Goal: Information Seeking & Learning: Compare options

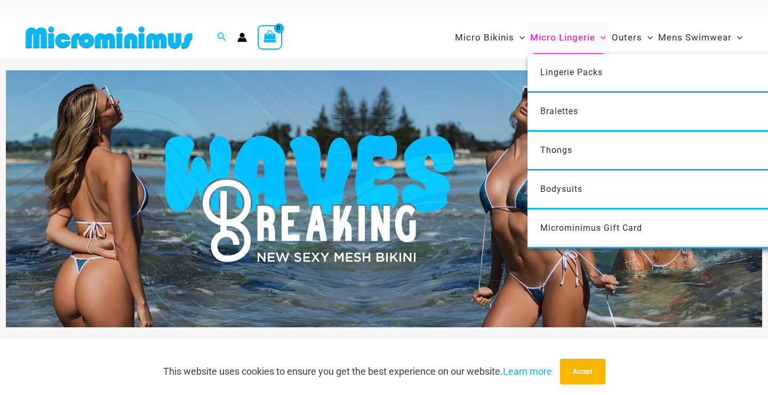
click at [554, 37] on span "Micro Lingerie" at bounding box center [562, 37] width 65 height 27
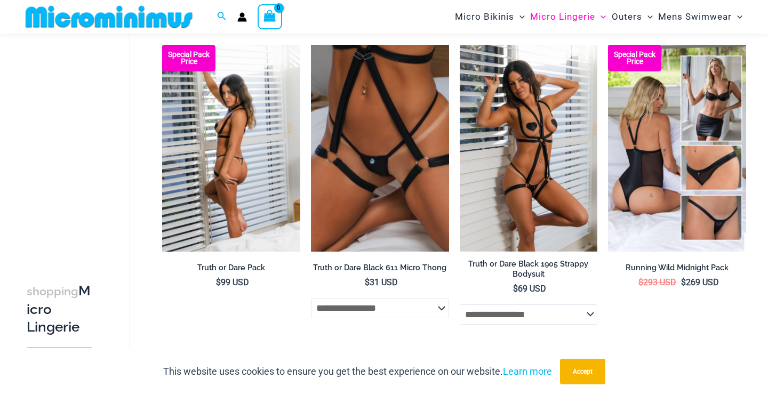
scroll to position [154, 0]
click at [207, 151] on img at bounding box center [231, 148] width 138 height 207
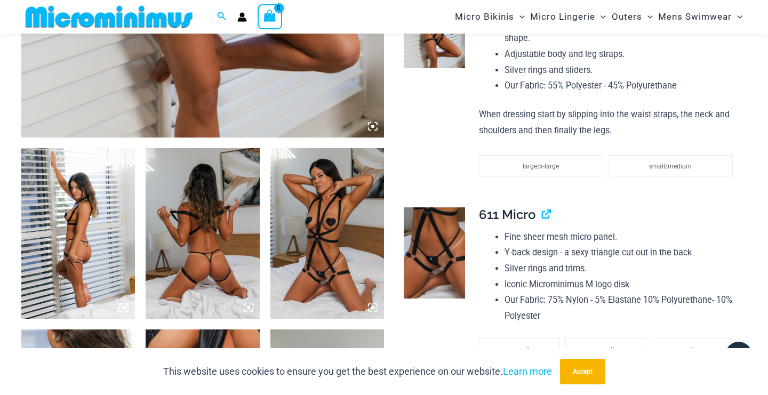
scroll to position [535, 0]
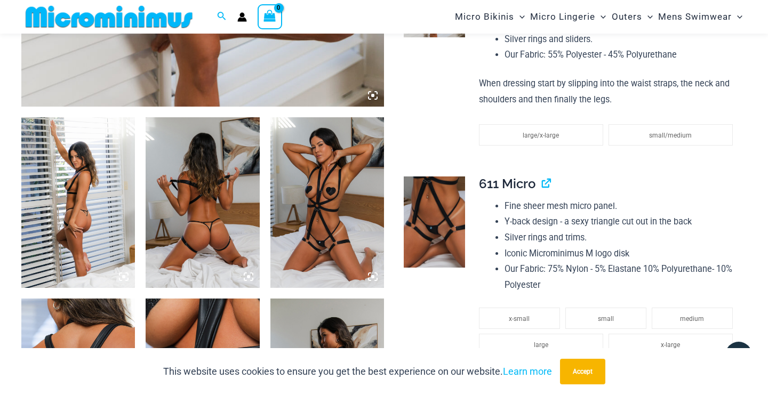
click at [322, 202] on img at bounding box center [327, 202] width 114 height 171
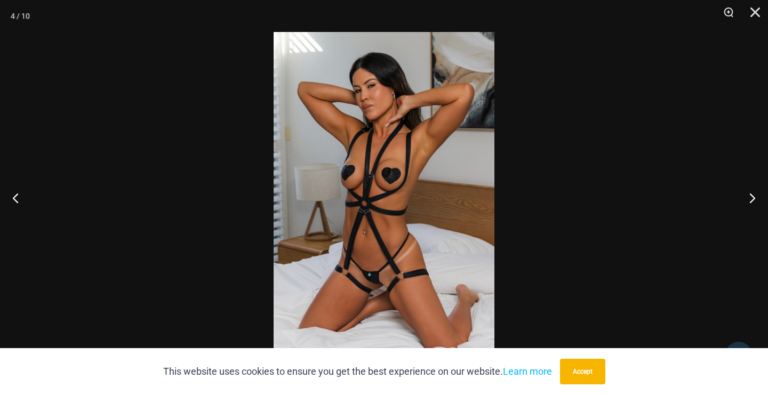
click at [377, 196] on img at bounding box center [384, 197] width 221 height 331
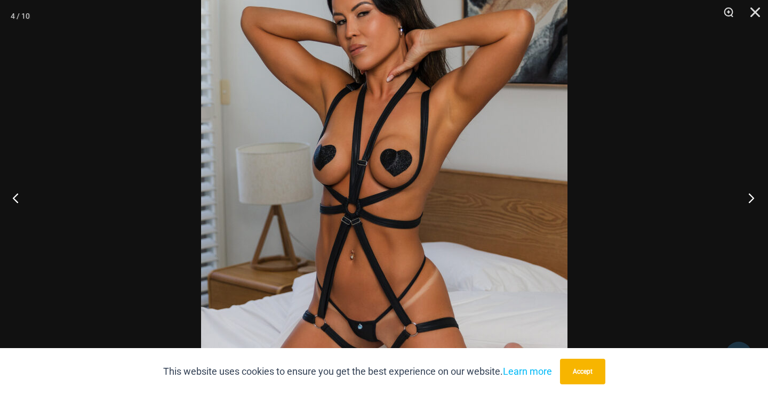
click at [750, 194] on button "Next" at bounding box center [748, 197] width 40 height 53
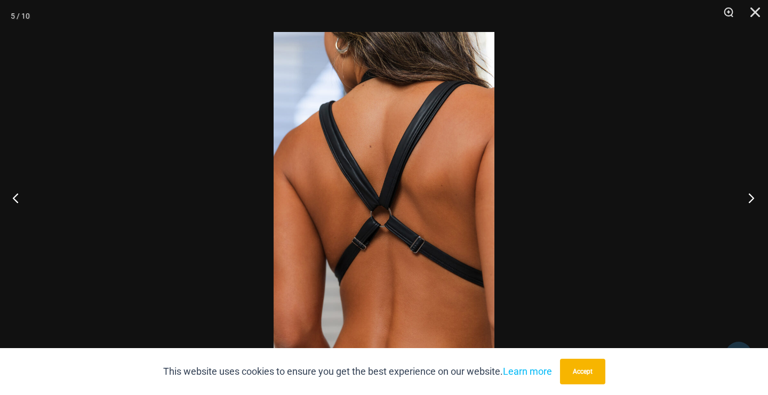
click at [750, 196] on button "Next" at bounding box center [748, 197] width 40 height 53
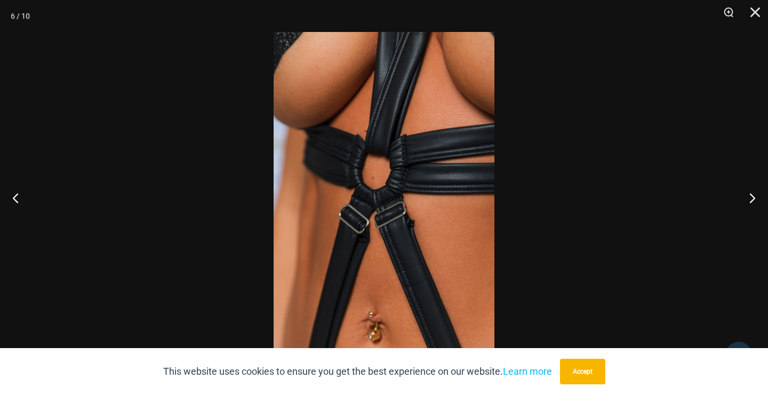
click at [394, 184] on img at bounding box center [384, 197] width 221 height 331
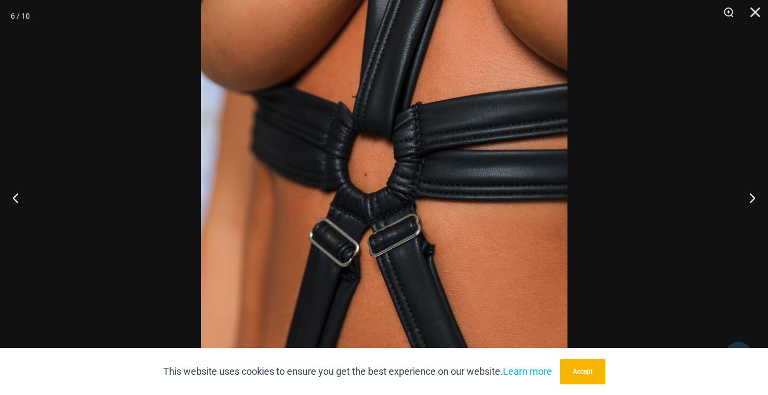
click at [394, 184] on img at bounding box center [384, 207] width 367 height 550
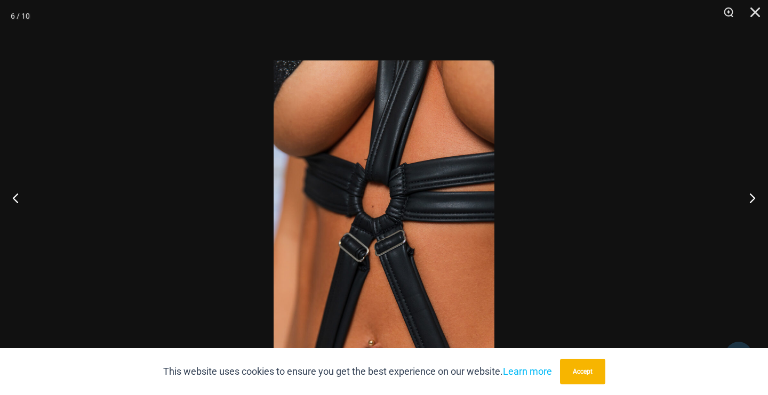
click at [403, 179] on img at bounding box center [384, 225] width 221 height 331
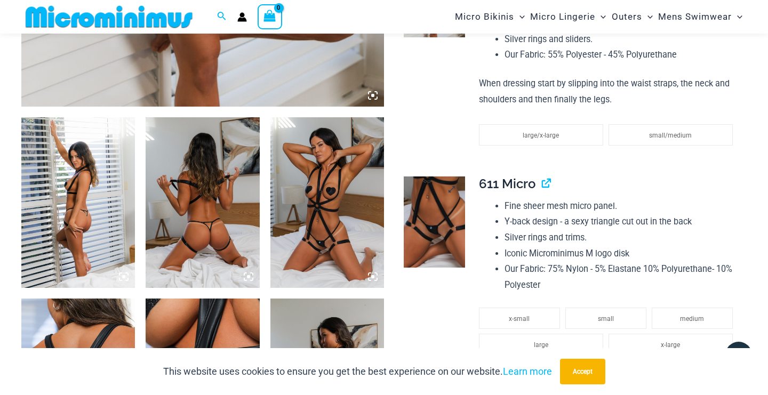
click at [441, 214] on img at bounding box center [434, 223] width 61 height 92
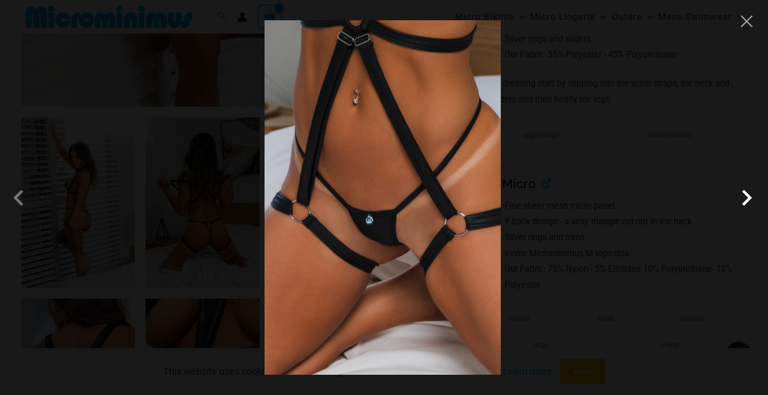
click at [746, 198] on span at bounding box center [747, 198] width 32 height 32
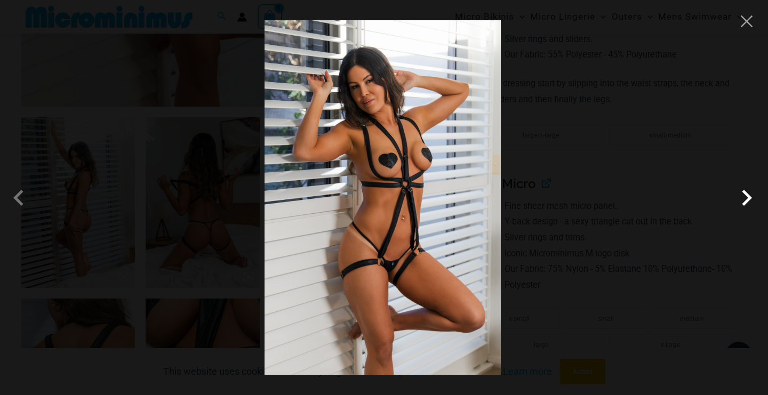
click at [746, 198] on span at bounding box center [747, 198] width 32 height 32
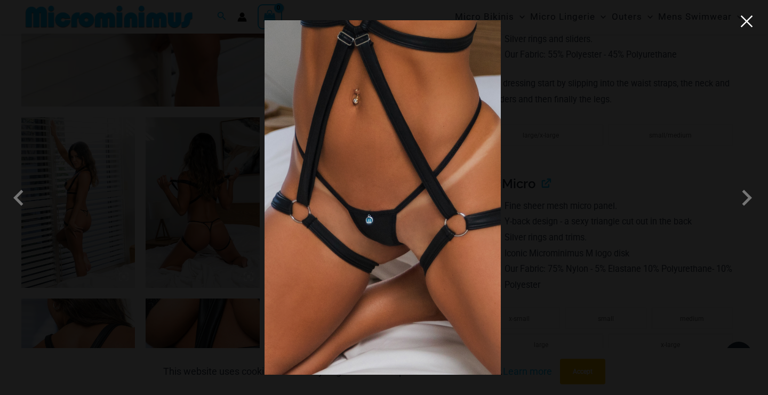
click at [750, 25] on button "Close" at bounding box center [747, 21] width 16 height 16
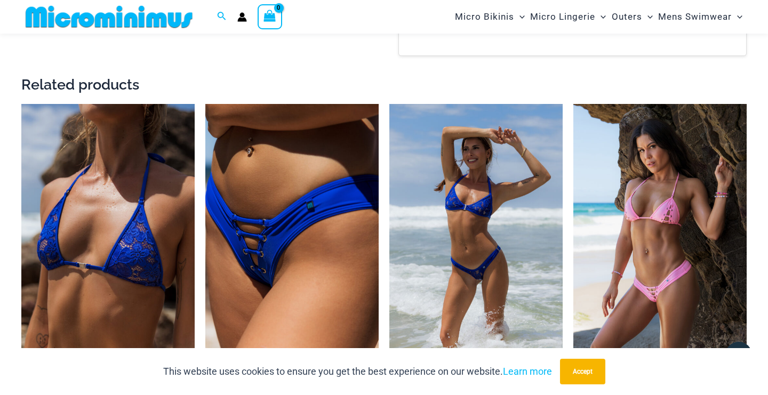
scroll to position [1514, 0]
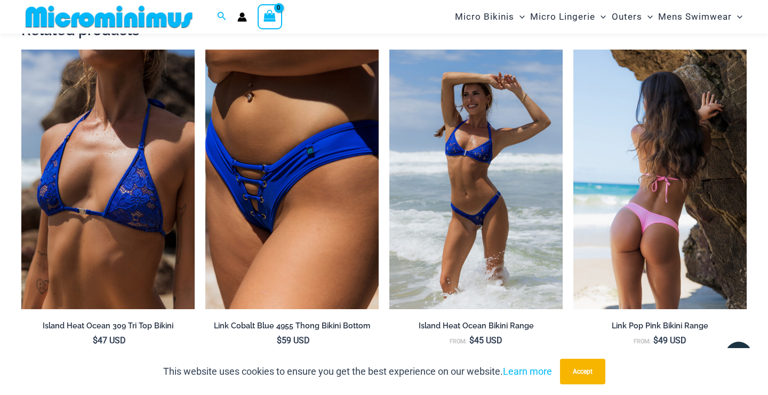
click at [635, 198] on img at bounding box center [660, 180] width 173 height 260
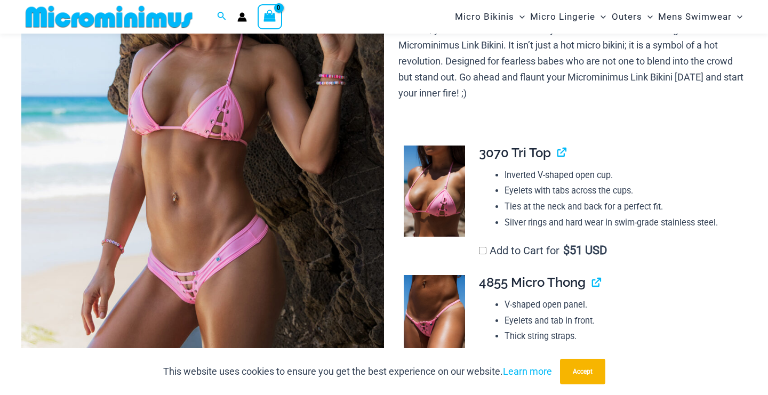
scroll to position [208, 0]
click at [188, 273] on img at bounding box center [202, 161] width 363 height 544
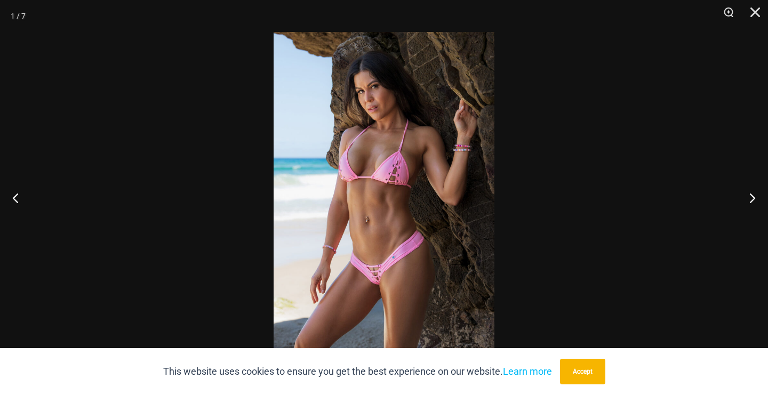
click at [373, 240] on img at bounding box center [384, 197] width 221 height 331
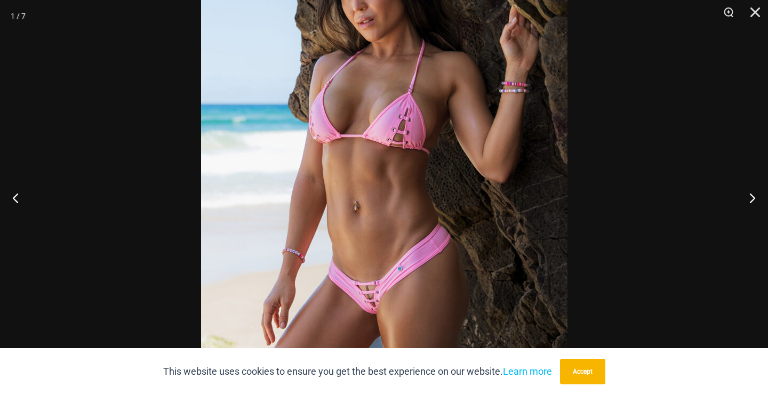
click at [373, 240] on img at bounding box center [384, 170] width 367 height 550
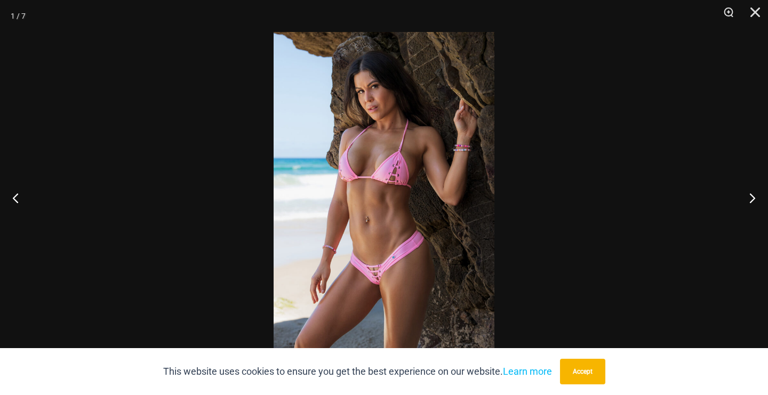
click at [373, 240] on img at bounding box center [384, 197] width 221 height 331
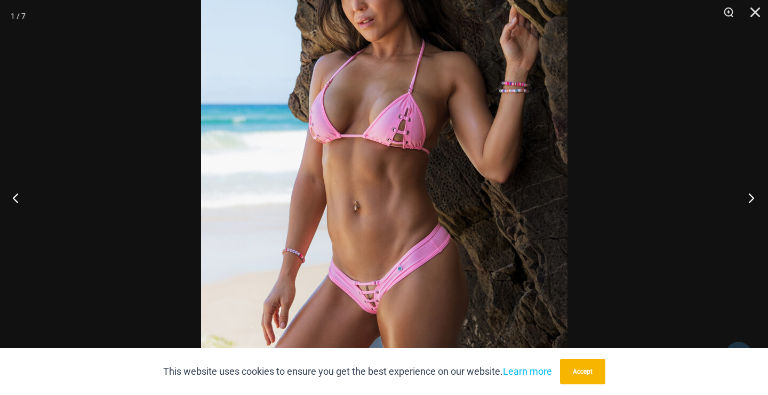
click at [752, 196] on button "Next" at bounding box center [748, 197] width 40 height 53
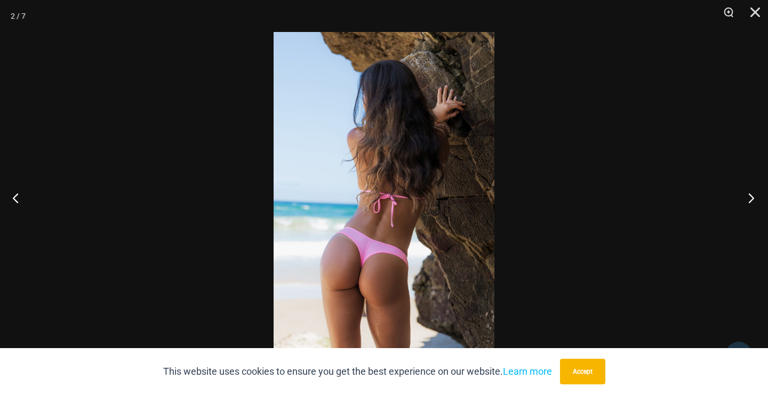
click at [752, 196] on button "Next" at bounding box center [748, 197] width 40 height 53
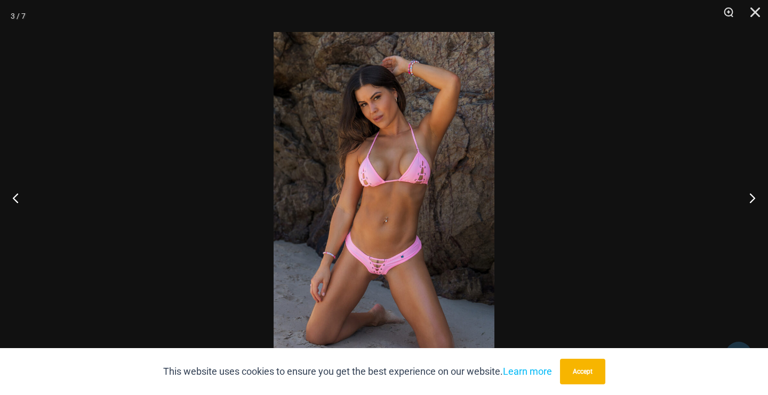
click at [395, 232] on img at bounding box center [384, 197] width 221 height 331
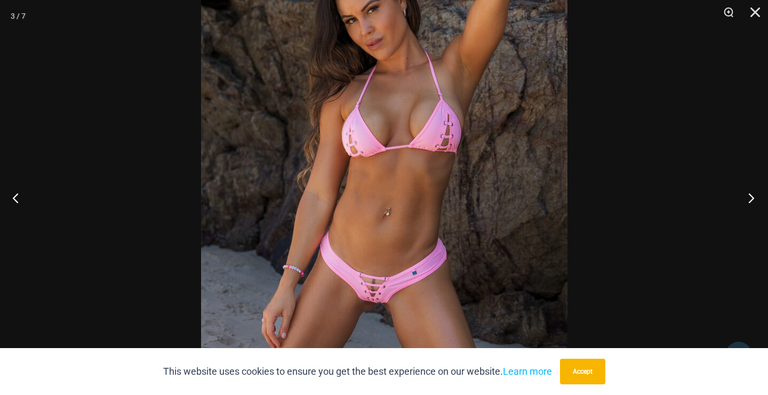
click at [751, 195] on button "Next" at bounding box center [748, 197] width 40 height 53
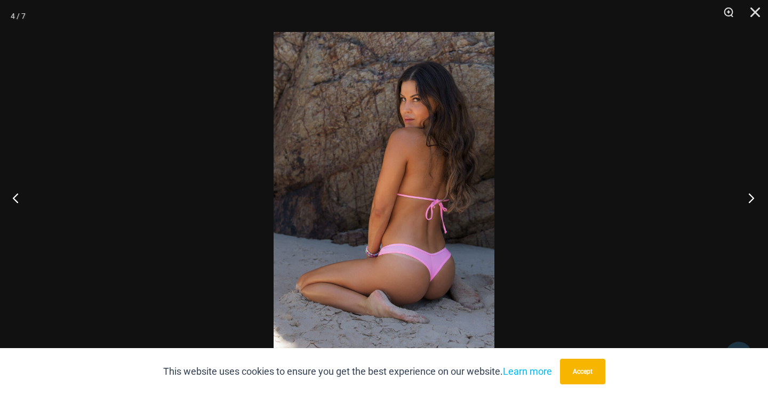
click at [751, 195] on button "Next" at bounding box center [748, 197] width 40 height 53
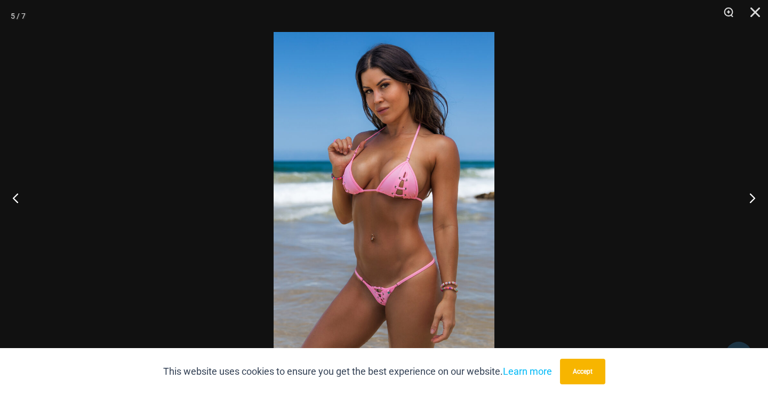
click at [379, 226] on img at bounding box center [384, 197] width 221 height 331
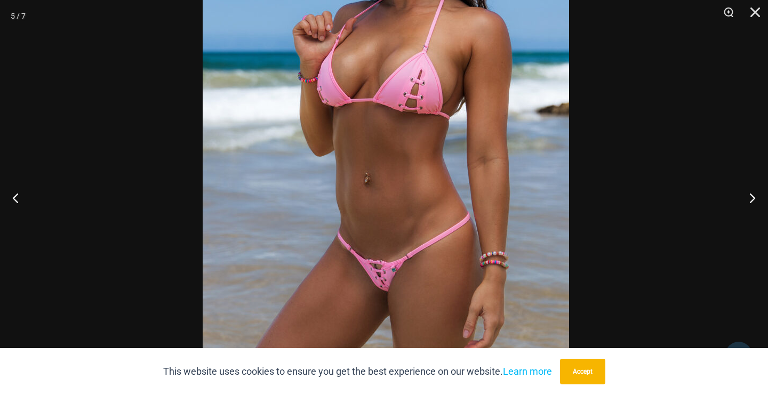
click at [389, 152] on img at bounding box center [386, 112] width 367 height 550
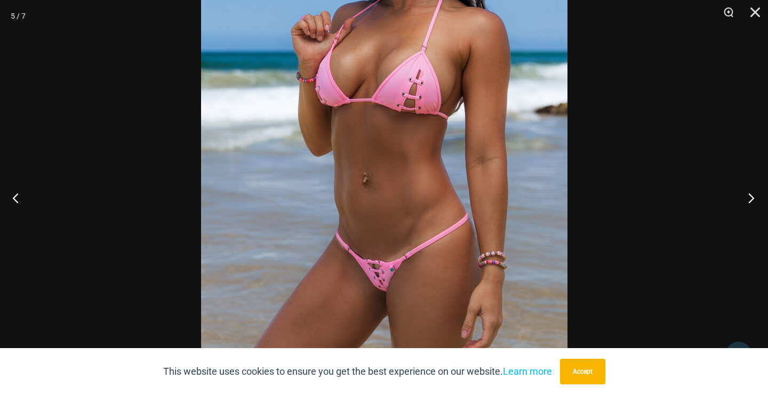
click at [751, 197] on button "Next" at bounding box center [748, 197] width 40 height 53
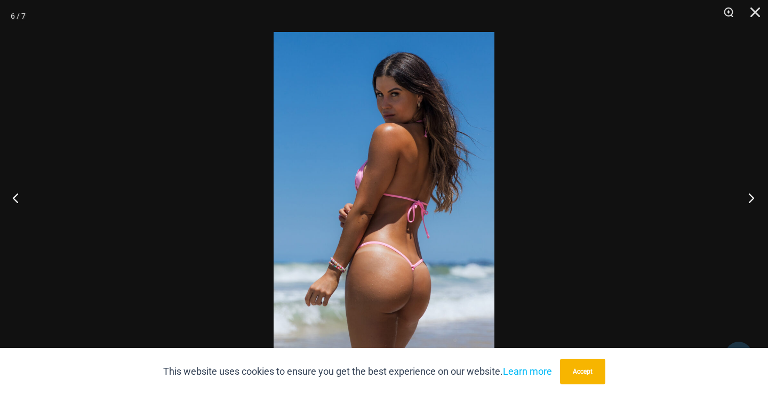
click at [751, 199] on button "Next" at bounding box center [748, 197] width 40 height 53
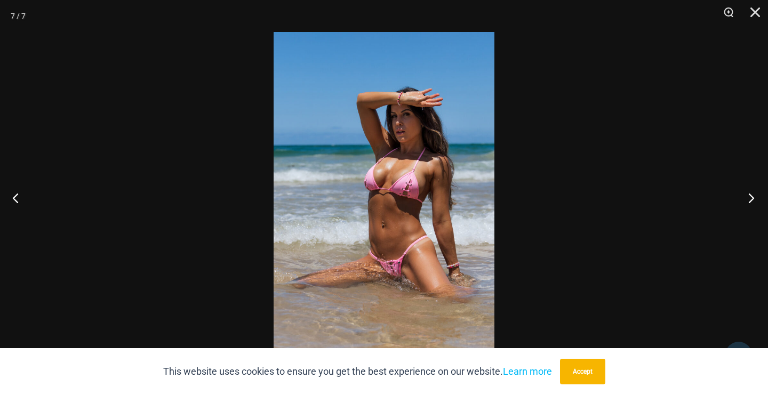
click at [751, 200] on button "Next" at bounding box center [748, 197] width 40 height 53
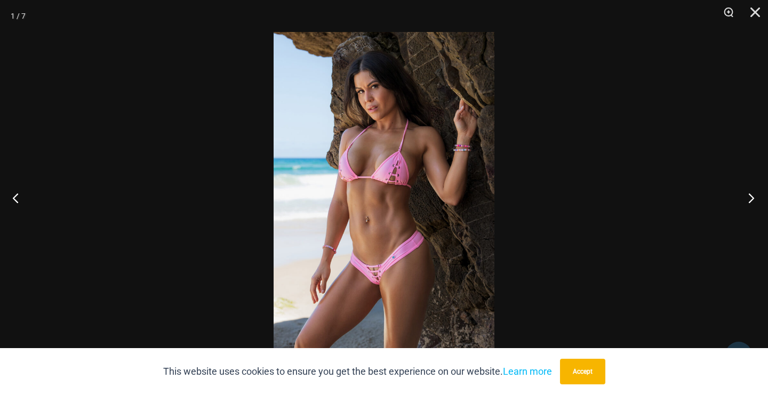
click at [751, 200] on button "Next" at bounding box center [748, 197] width 40 height 53
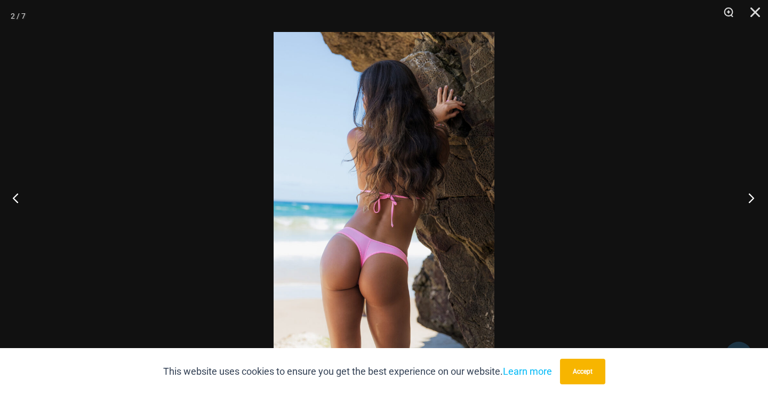
click at [751, 200] on button "Next" at bounding box center [748, 197] width 40 height 53
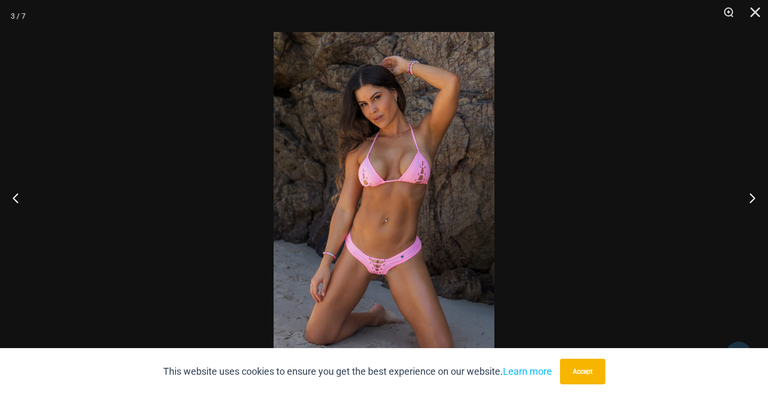
click at [384, 283] on img at bounding box center [384, 197] width 221 height 331
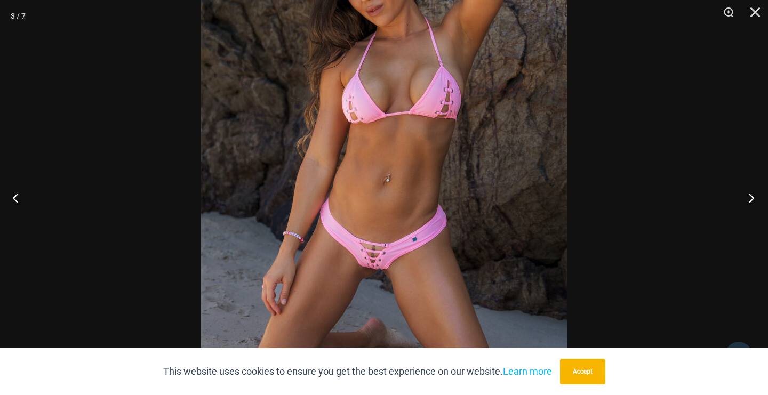
click at [751, 198] on button "Next" at bounding box center [748, 197] width 40 height 53
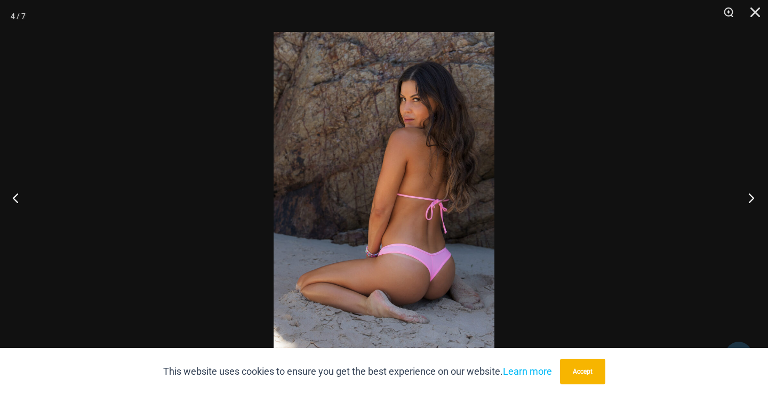
click at [751, 198] on button "Next" at bounding box center [748, 197] width 40 height 53
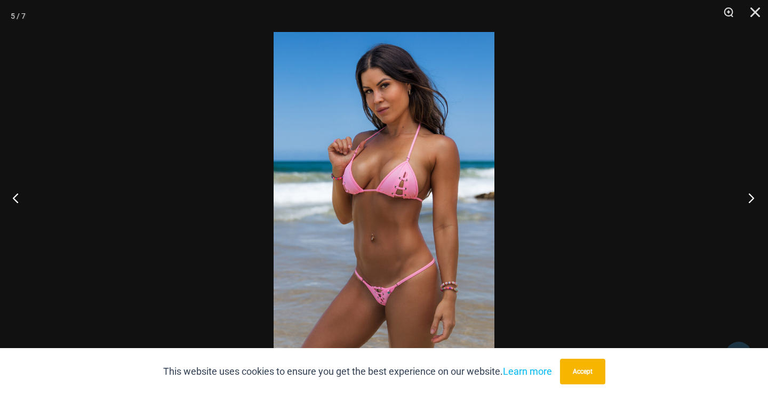
click at [751, 198] on button "Next" at bounding box center [748, 197] width 40 height 53
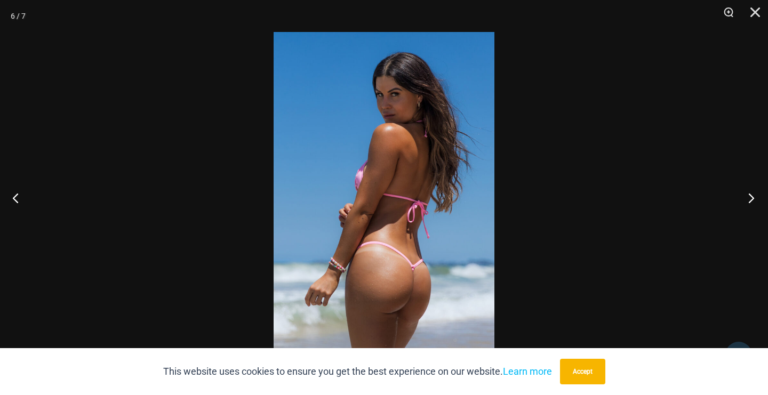
click at [751, 198] on button "Next" at bounding box center [748, 197] width 40 height 53
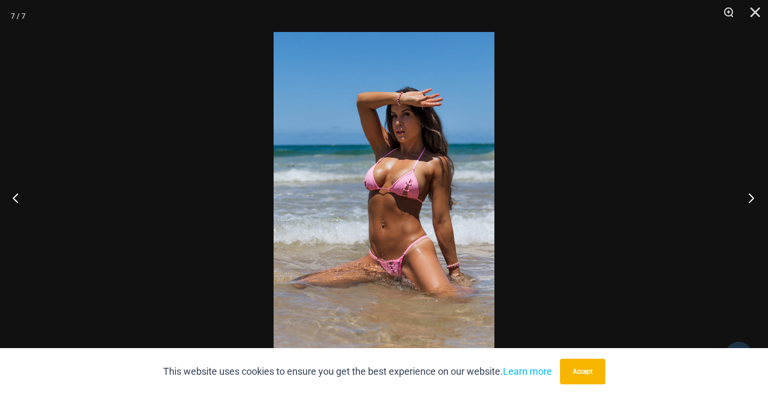
click at [751, 198] on button "Next" at bounding box center [748, 197] width 40 height 53
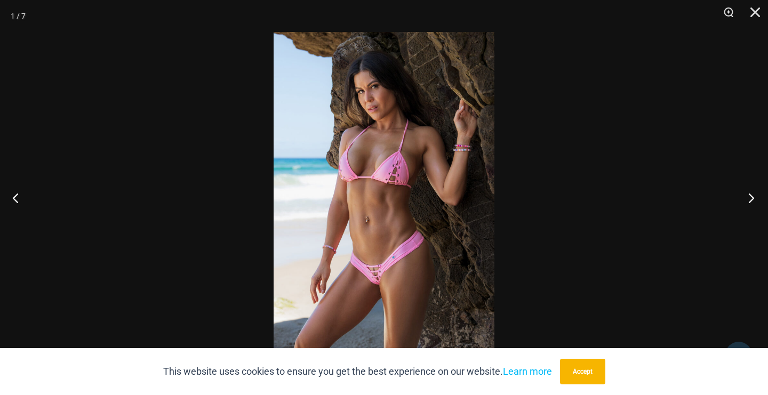
click at [751, 198] on button "Next" at bounding box center [748, 197] width 40 height 53
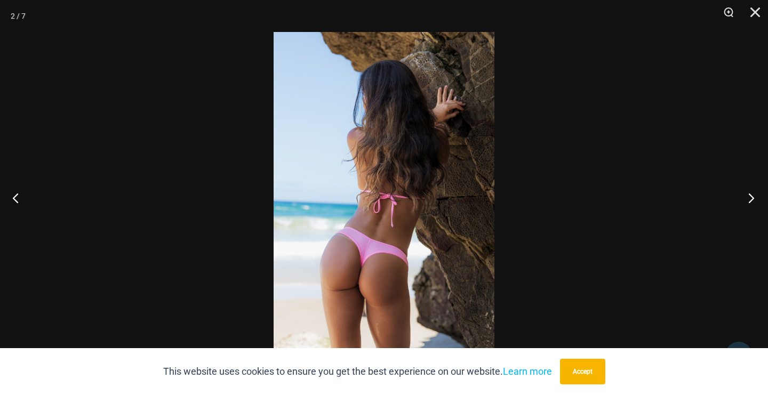
click at [751, 198] on button "Next" at bounding box center [748, 197] width 40 height 53
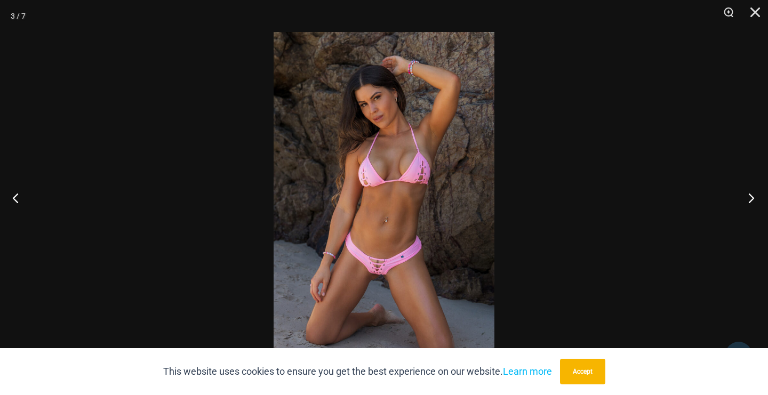
click at [751, 198] on button "Next" at bounding box center [748, 197] width 40 height 53
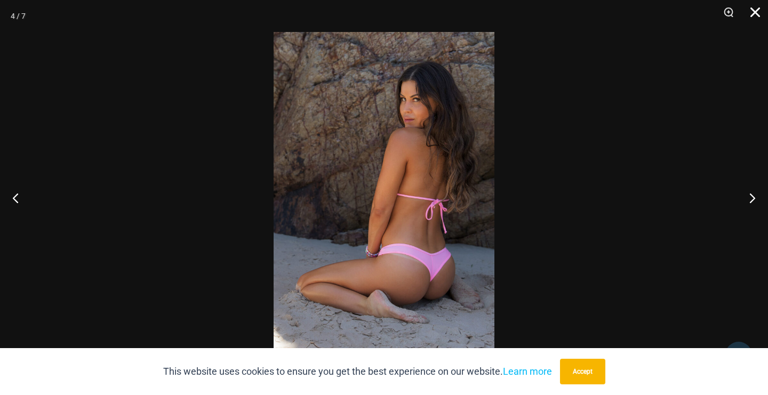
click at [752, 13] on button "Close" at bounding box center [751, 16] width 27 height 32
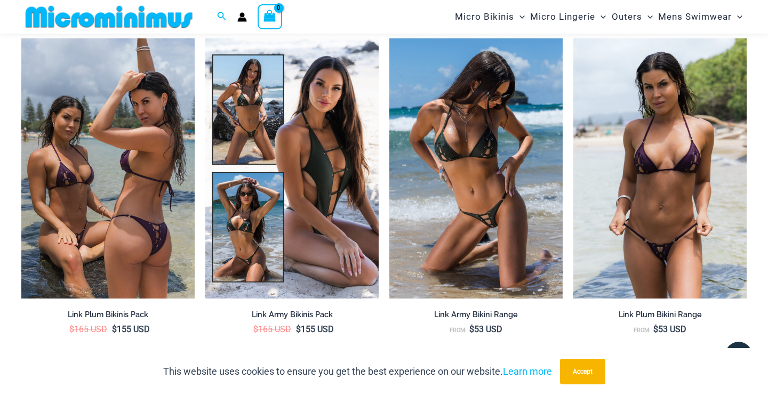
scroll to position [1351, 0]
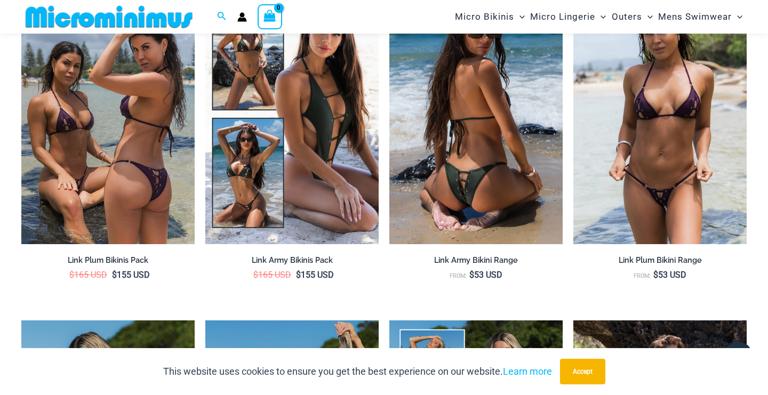
click at [481, 145] on img at bounding box center [475, 114] width 173 height 260
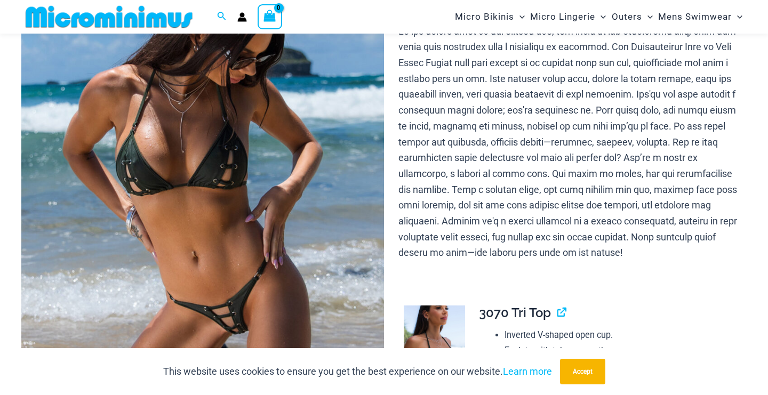
scroll to position [154, 0]
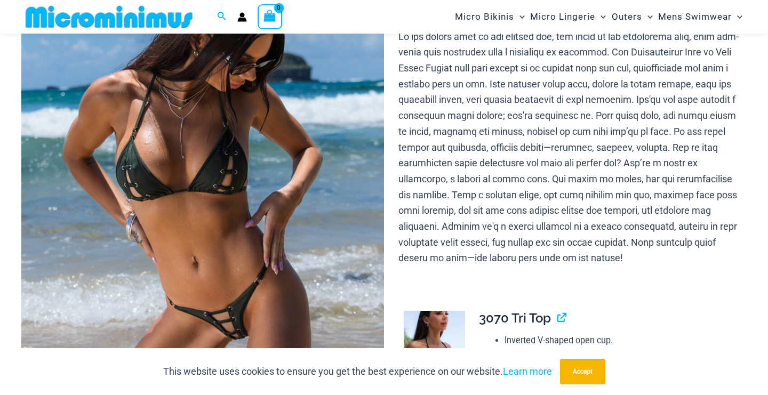
click at [225, 227] on img at bounding box center [202, 215] width 363 height 544
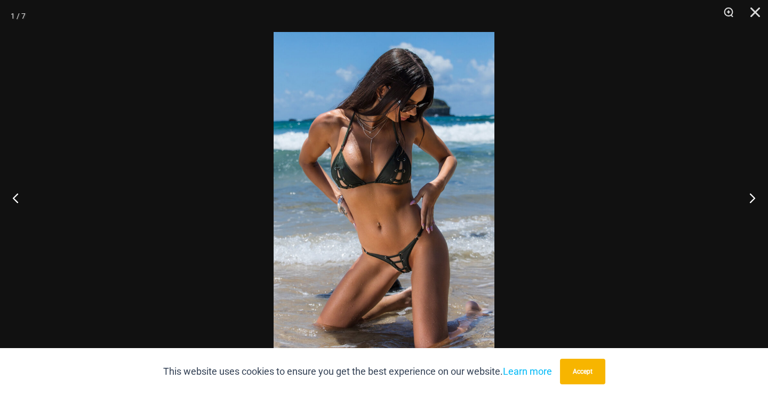
click at [432, 237] on img at bounding box center [384, 197] width 221 height 331
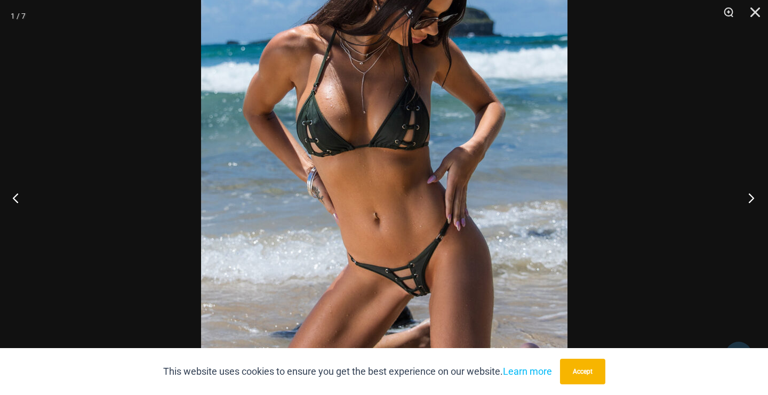
click at [752, 198] on button "Next" at bounding box center [748, 197] width 40 height 53
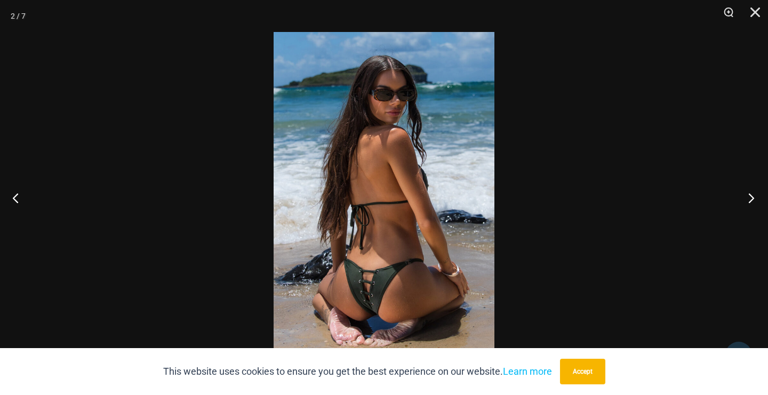
click at [752, 198] on button "Next" at bounding box center [748, 197] width 40 height 53
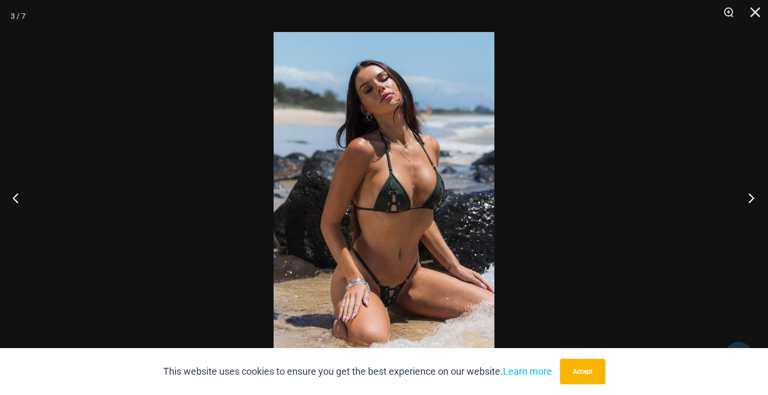
click at [752, 198] on button "Next" at bounding box center [748, 197] width 40 height 53
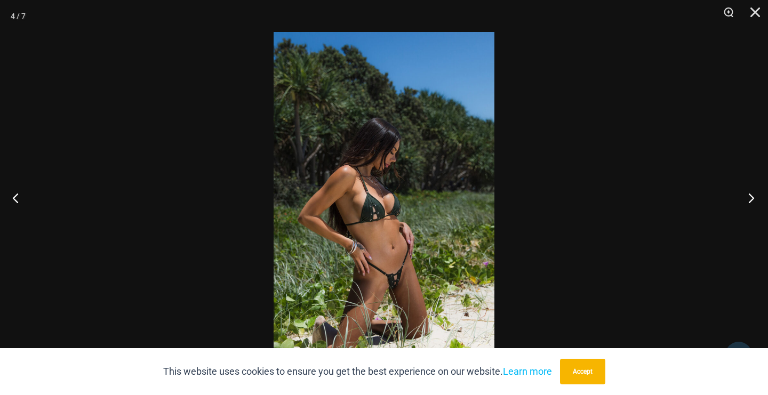
click at [752, 198] on button "Next" at bounding box center [748, 197] width 40 height 53
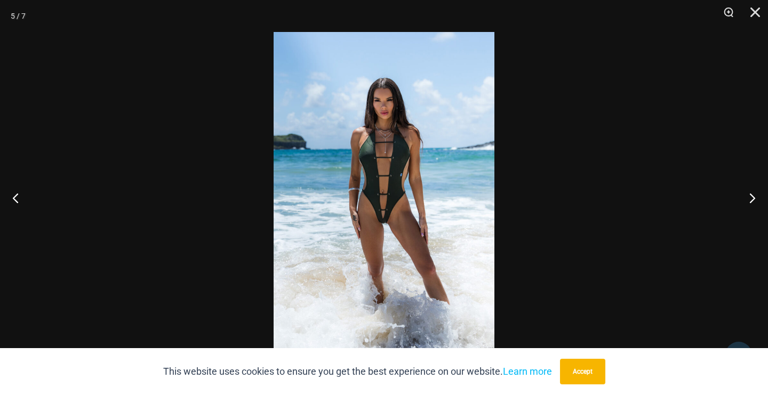
click at [404, 236] on img at bounding box center [384, 197] width 221 height 331
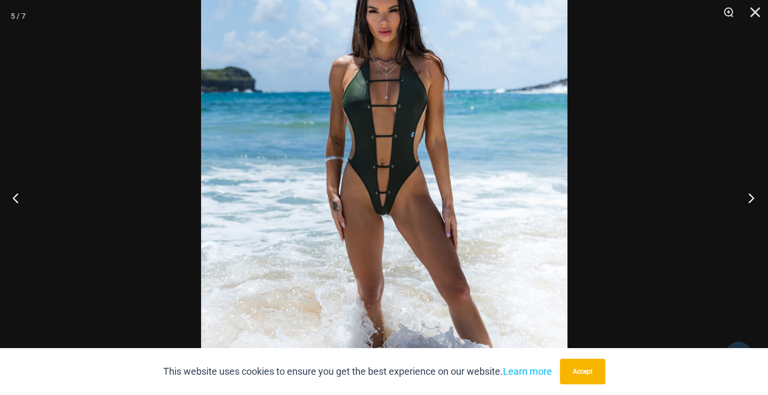
click at [751, 196] on button "Next" at bounding box center [748, 197] width 40 height 53
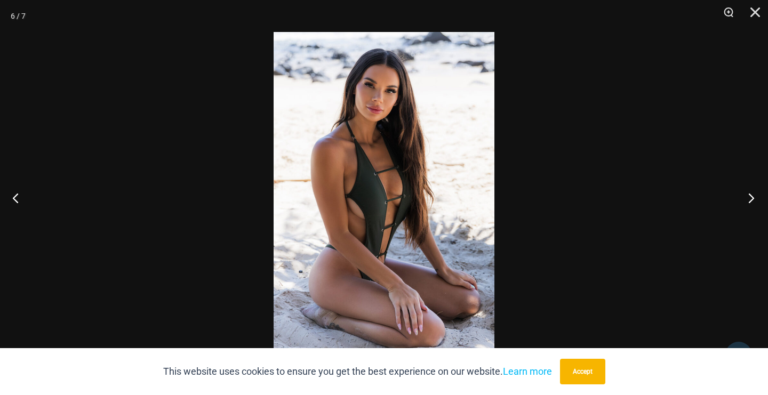
click at [751, 196] on button "Next" at bounding box center [748, 197] width 40 height 53
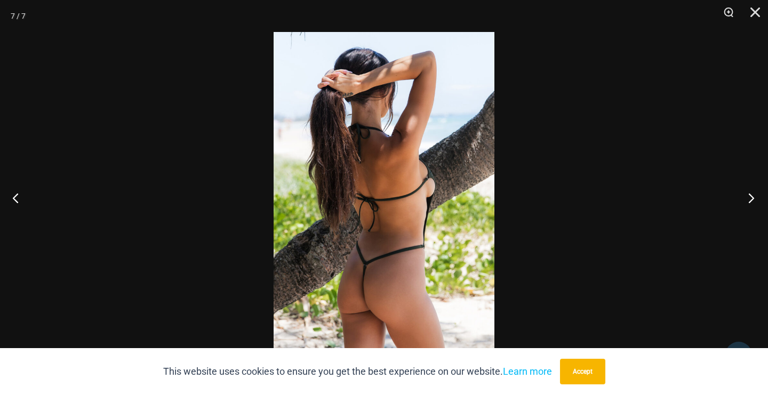
click at [751, 196] on button "Next" at bounding box center [748, 197] width 40 height 53
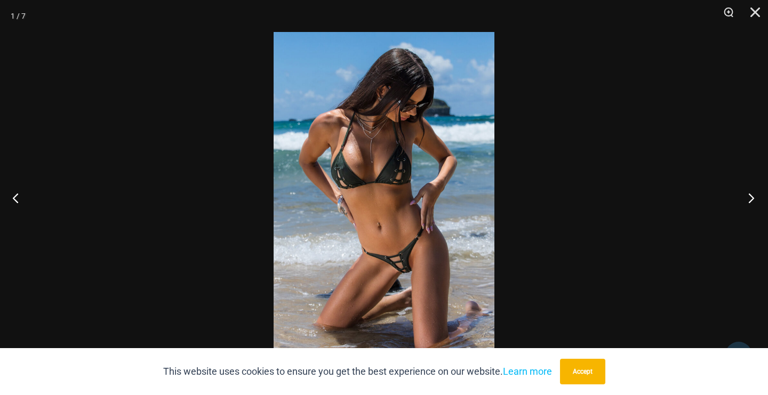
click at [751, 196] on button "Next" at bounding box center [748, 197] width 40 height 53
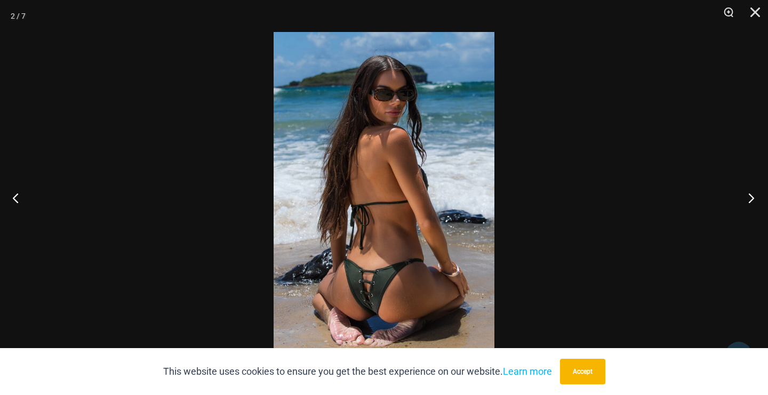
click at [751, 196] on button "Next" at bounding box center [748, 197] width 40 height 53
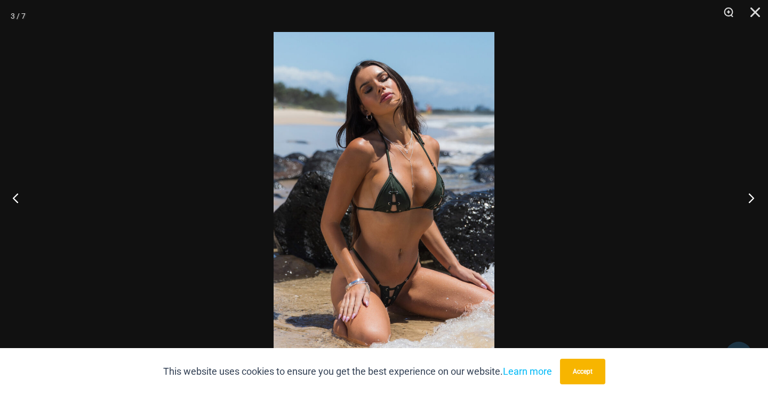
click at [751, 196] on button "Next" at bounding box center [748, 197] width 40 height 53
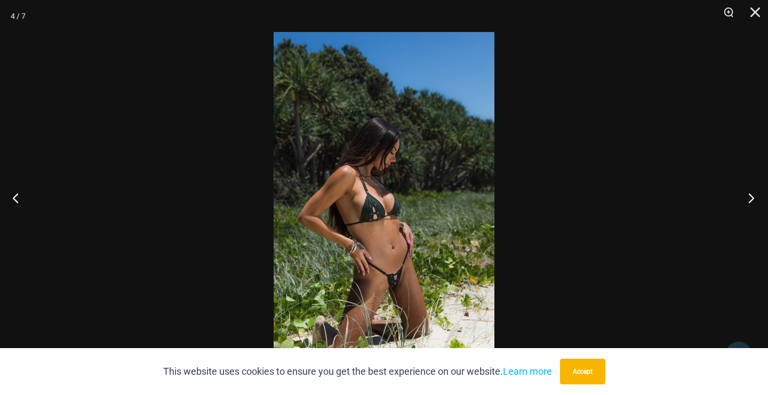
click at [751, 196] on button "Next" at bounding box center [748, 197] width 40 height 53
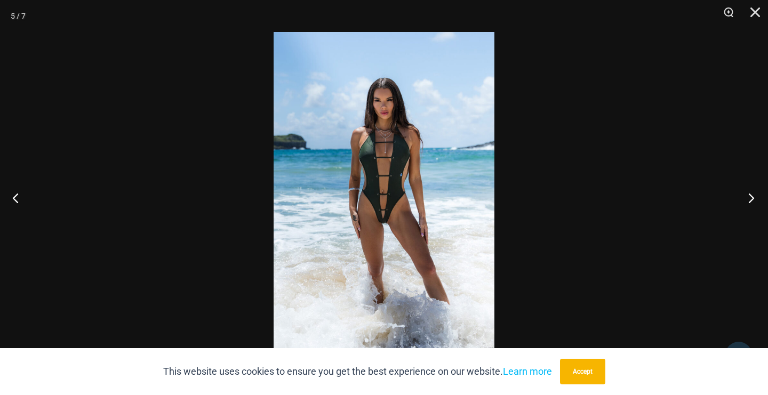
click at [751, 196] on button "Next" at bounding box center [748, 197] width 40 height 53
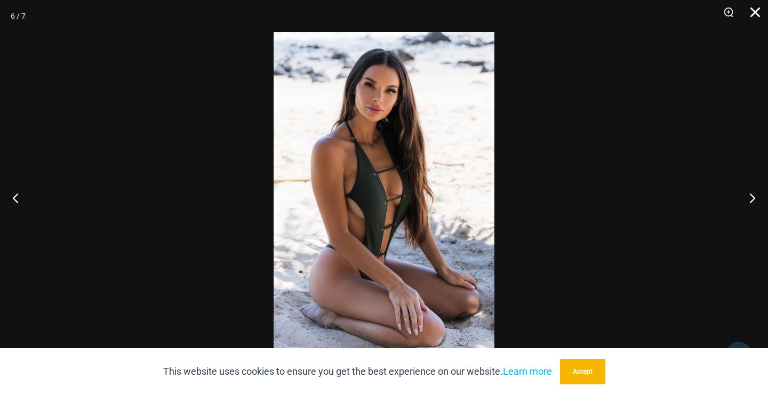
click at [758, 8] on button "Close" at bounding box center [751, 16] width 27 height 32
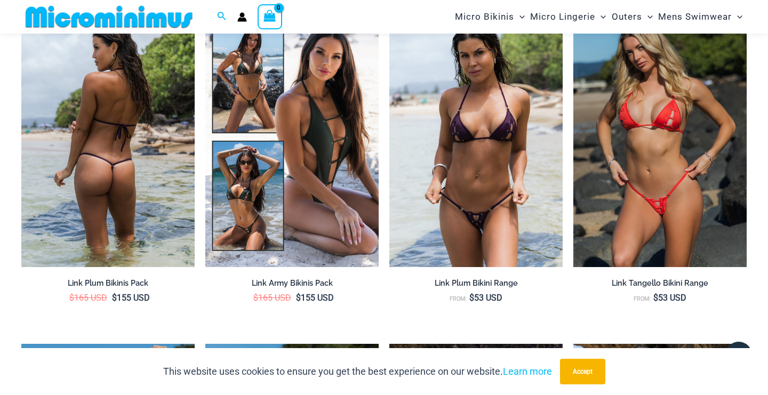
scroll to position [1514, 0]
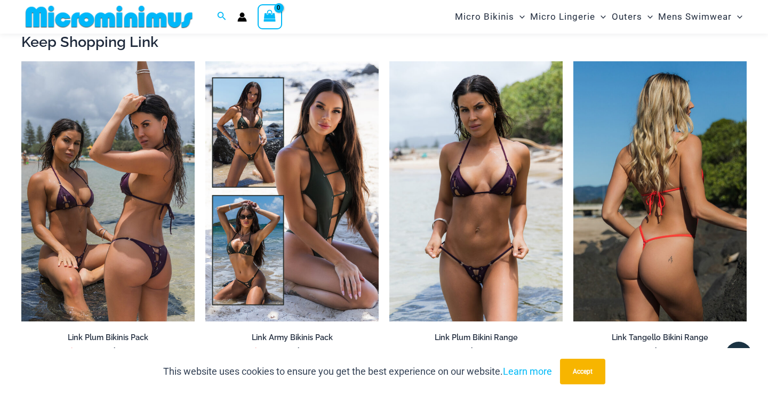
click at [669, 226] on img at bounding box center [660, 191] width 173 height 260
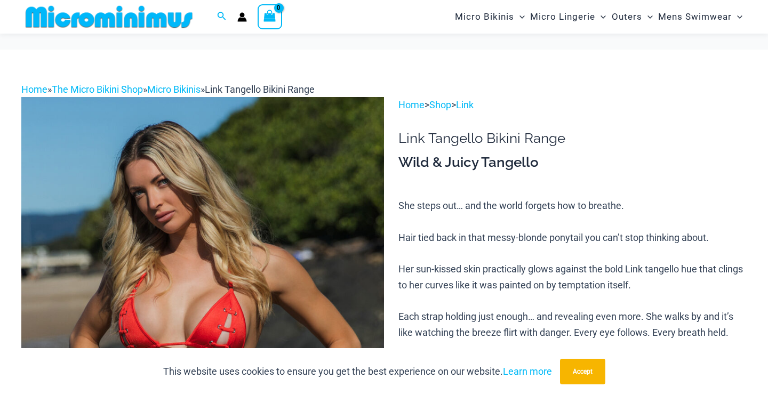
scroll to position [154, 0]
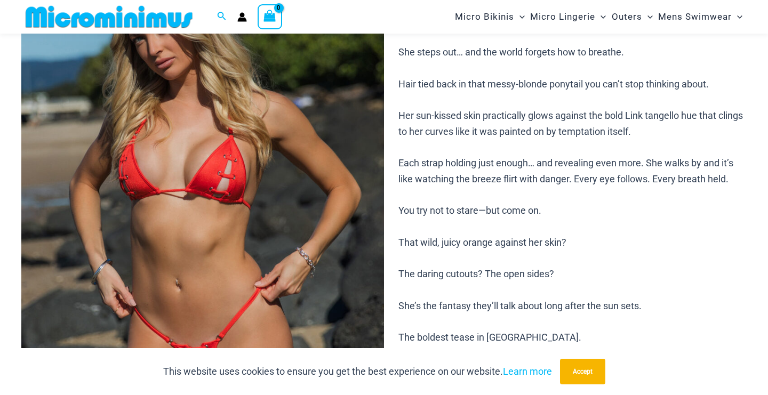
click at [204, 252] on img at bounding box center [202, 215] width 363 height 544
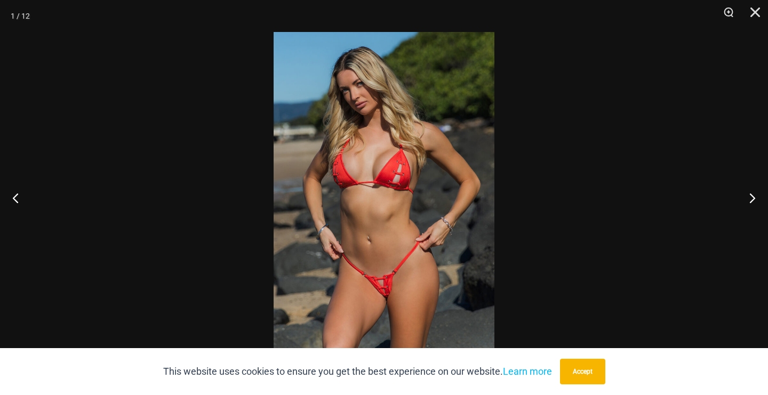
click at [364, 244] on img at bounding box center [384, 197] width 221 height 331
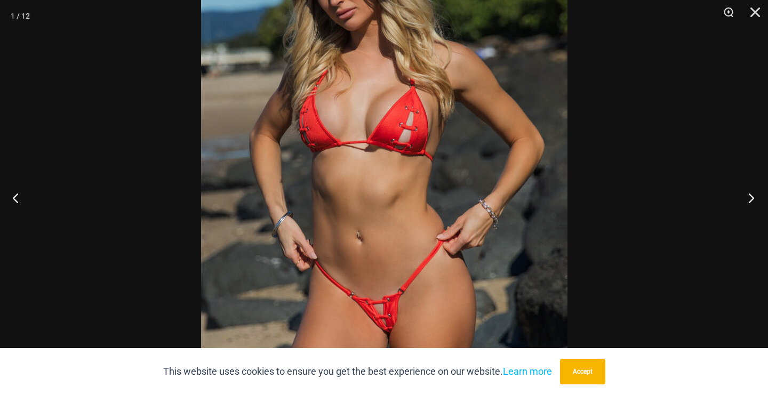
click at [751, 195] on button "Next" at bounding box center [748, 197] width 40 height 53
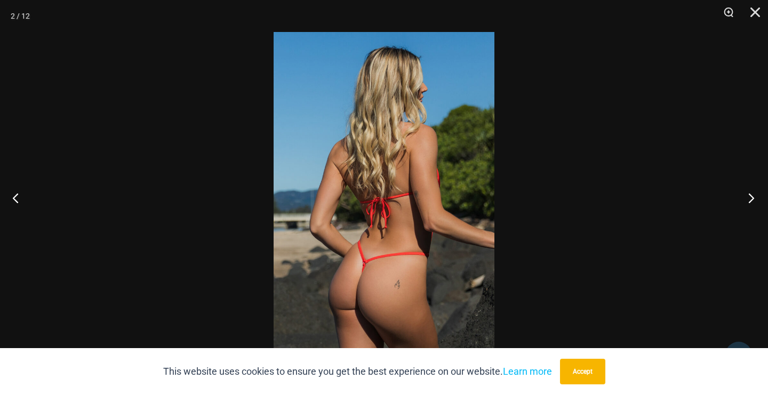
click at [751, 195] on button "Next" at bounding box center [748, 197] width 40 height 53
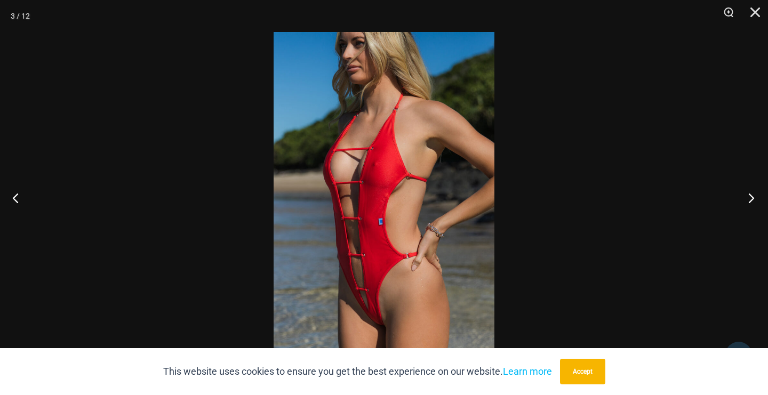
click at [751, 195] on button "Next" at bounding box center [748, 197] width 40 height 53
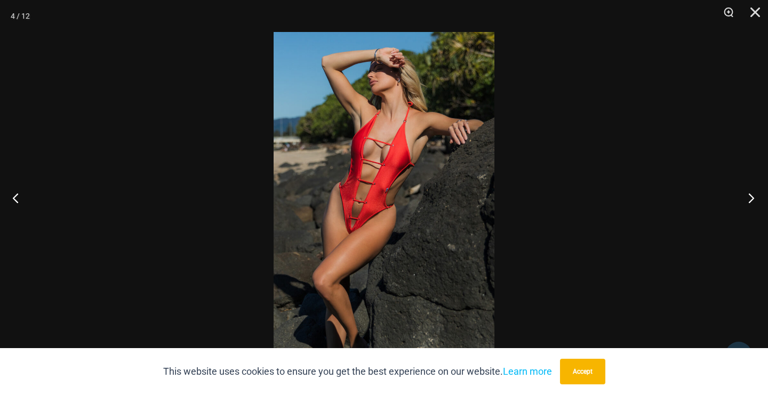
click at [751, 195] on button "Next" at bounding box center [748, 197] width 40 height 53
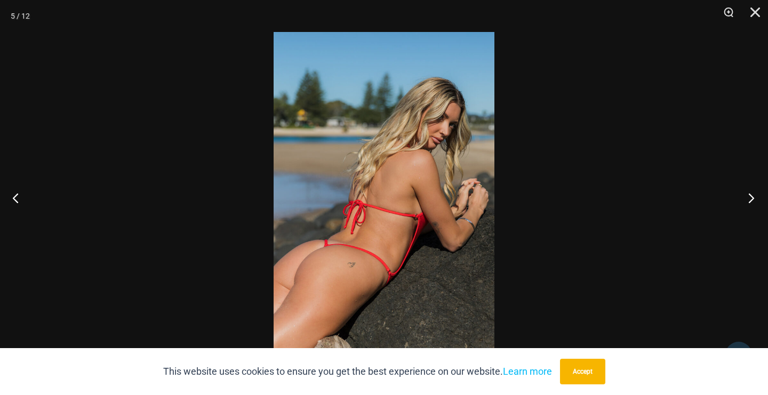
click at [751, 195] on button "Next" at bounding box center [748, 197] width 40 height 53
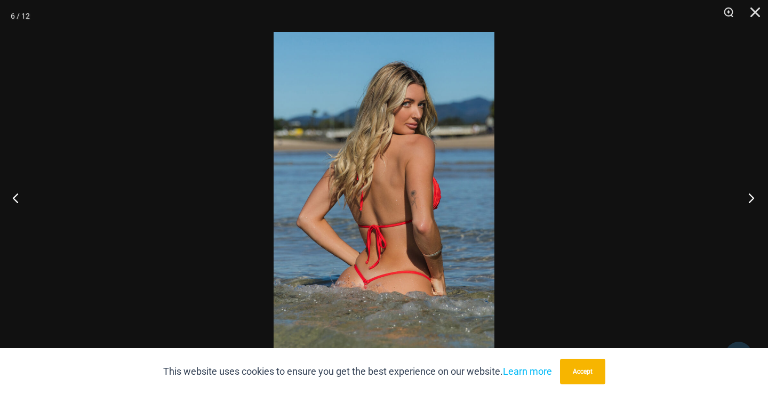
click at [751, 196] on button "Next" at bounding box center [748, 197] width 40 height 53
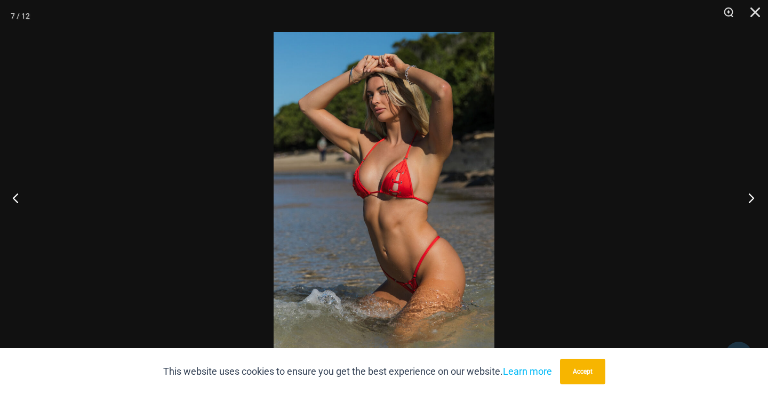
click at [751, 196] on button "Next" at bounding box center [748, 197] width 40 height 53
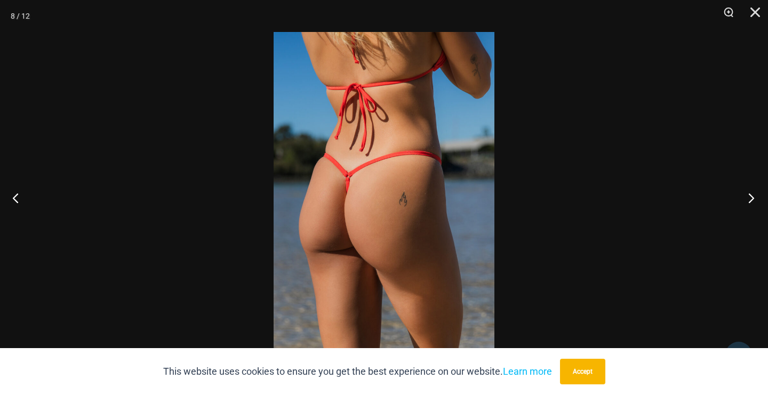
click at [751, 196] on button "Next" at bounding box center [748, 197] width 40 height 53
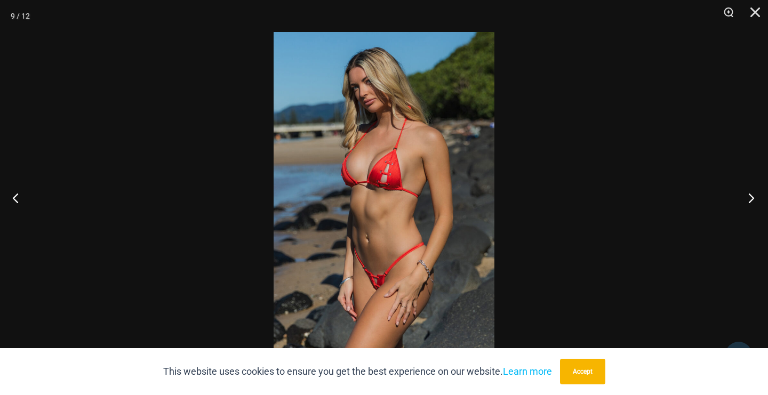
click at [751, 196] on button "Next" at bounding box center [748, 197] width 40 height 53
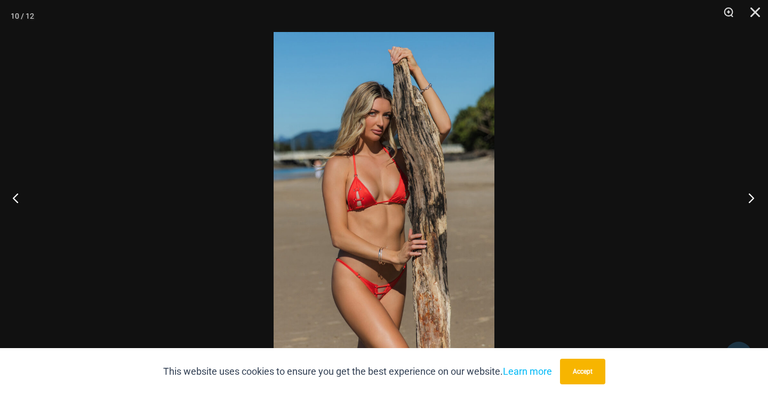
click at [751, 196] on button "Next" at bounding box center [748, 197] width 40 height 53
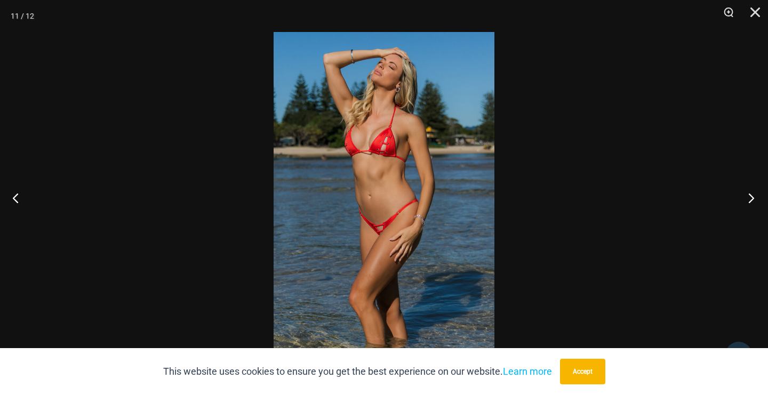
click at [751, 196] on button "Next" at bounding box center [748, 197] width 40 height 53
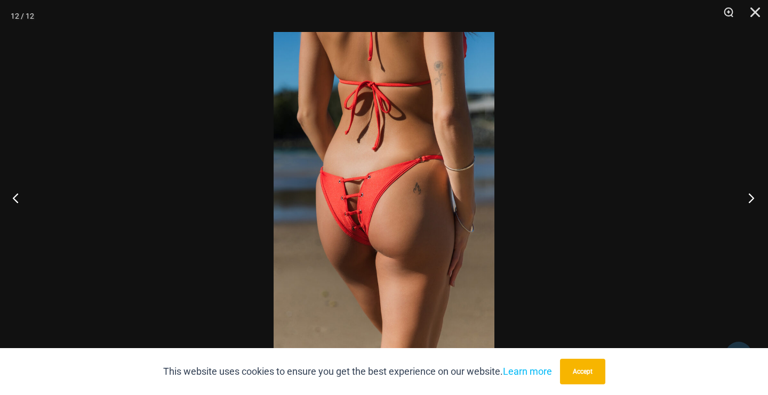
click at [751, 196] on button "Next" at bounding box center [748, 197] width 40 height 53
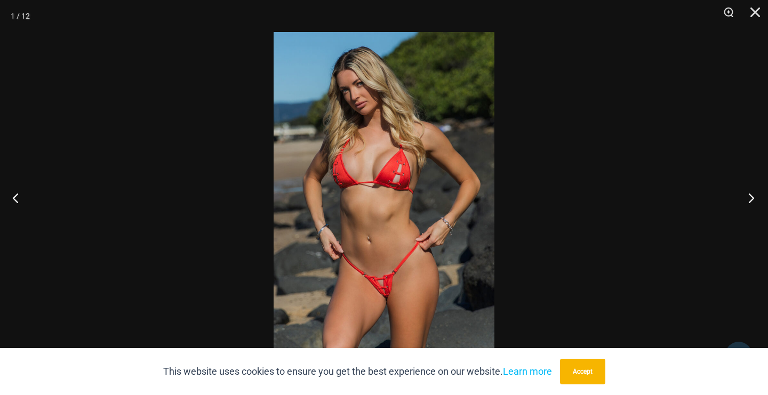
click at [751, 196] on button "Next" at bounding box center [748, 197] width 40 height 53
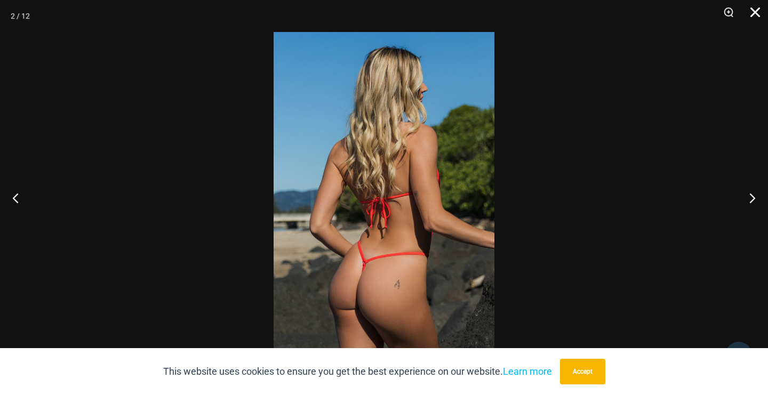
click at [752, 13] on button "Close" at bounding box center [751, 16] width 27 height 32
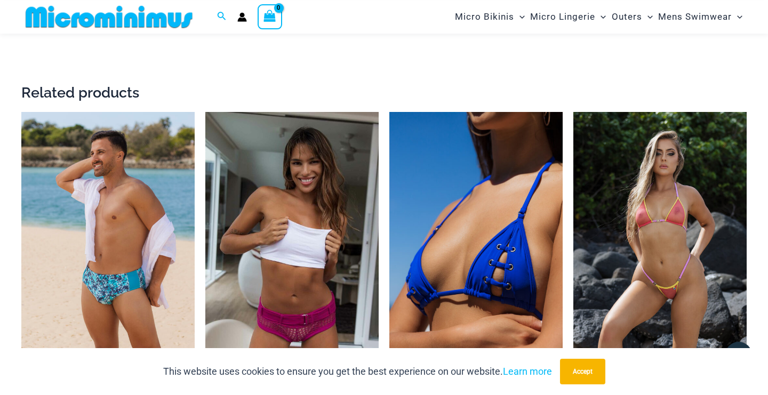
scroll to position [2058, 0]
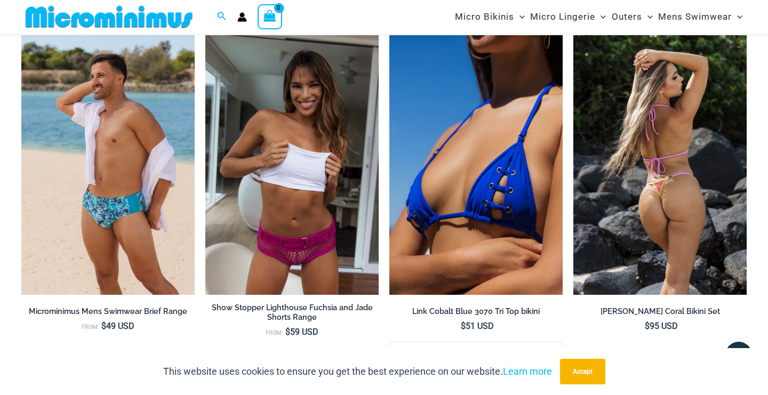
click at [685, 192] on img at bounding box center [660, 165] width 173 height 260
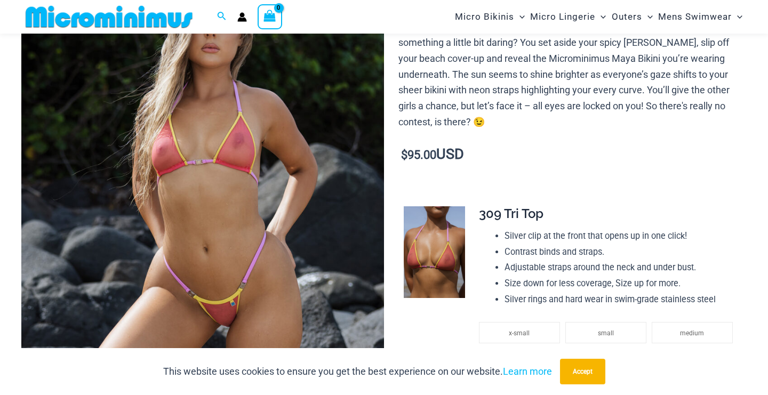
scroll to position [154, 0]
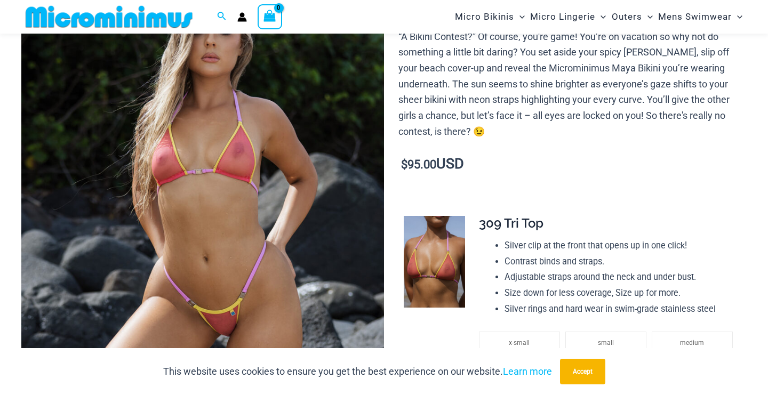
click at [225, 225] on img at bounding box center [202, 215] width 363 height 544
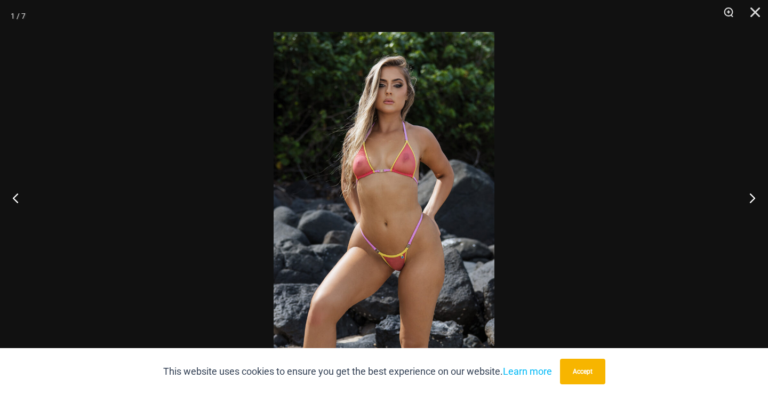
click at [346, 214] on img at bounding box center [384, 197] width 221 height 331
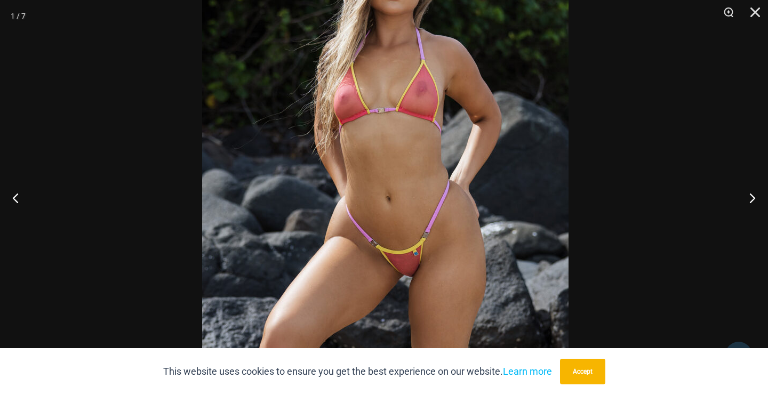
click at [383, 206] on img at bounding box center [385, 155] width 367 height 550
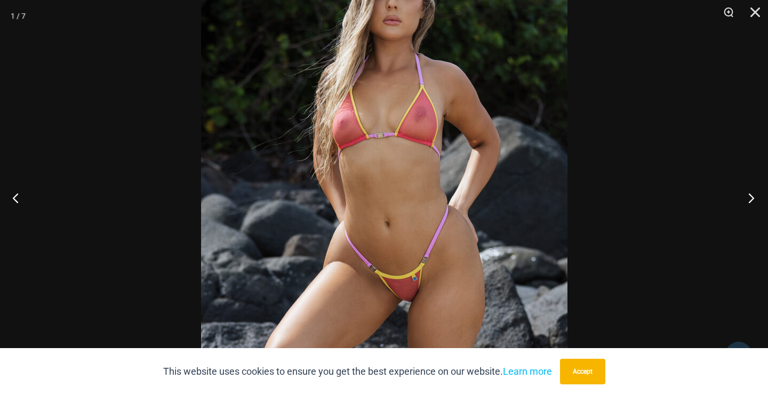
click at [751, 196] on button "Next" at bounding box center [748, 197] width 40 height 53
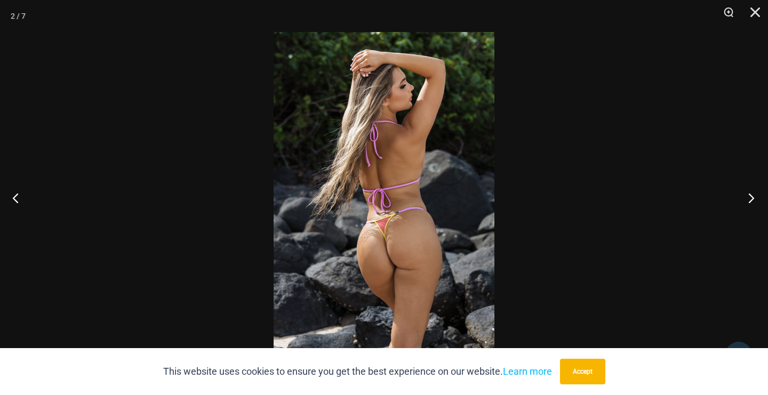
click at [751, 196] on button "Next" at bounding box center [748, 197] width 40 height 53
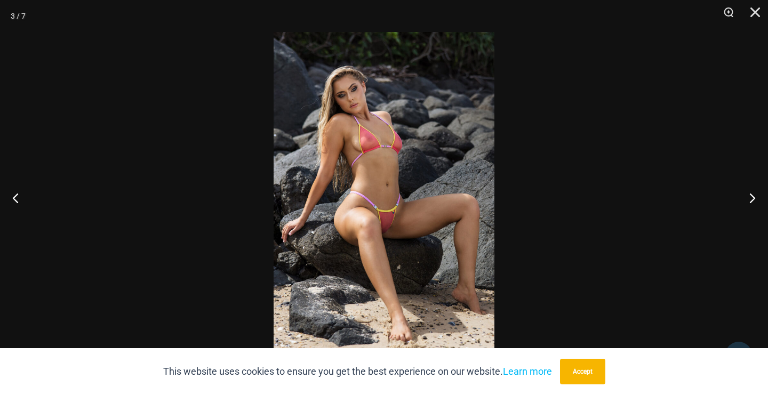
click at [403, 205] on img at bounding box center [384, 197] width 221 height 331
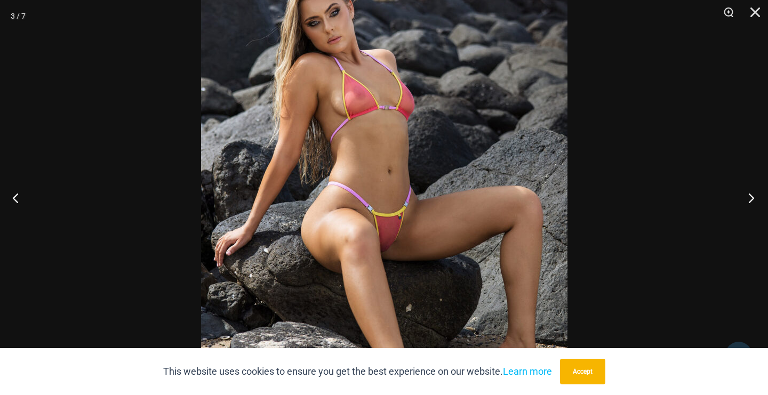
click at [752, 195] on button "Next" at bounding box center [748, 197] width 40 height 53
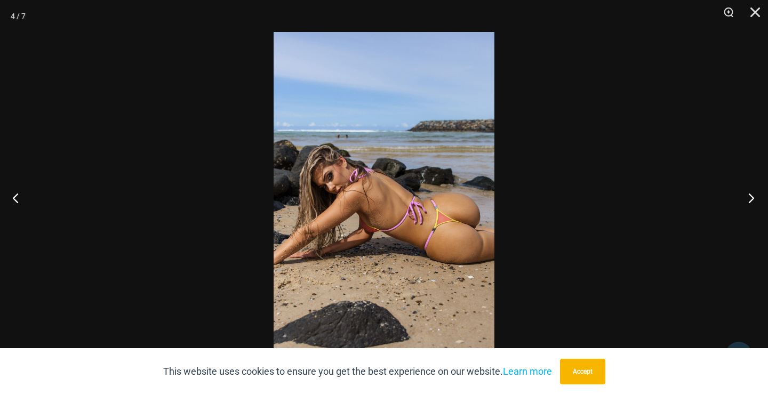
click at [752, 195] on button "Next" at bounding box center [748, 197] width 40 height 53
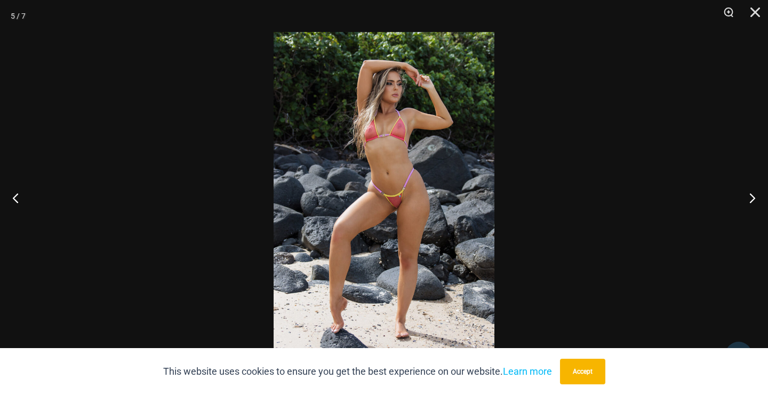
click at [395, 198] on img at bounding box center [384, 197] width 221 height 331
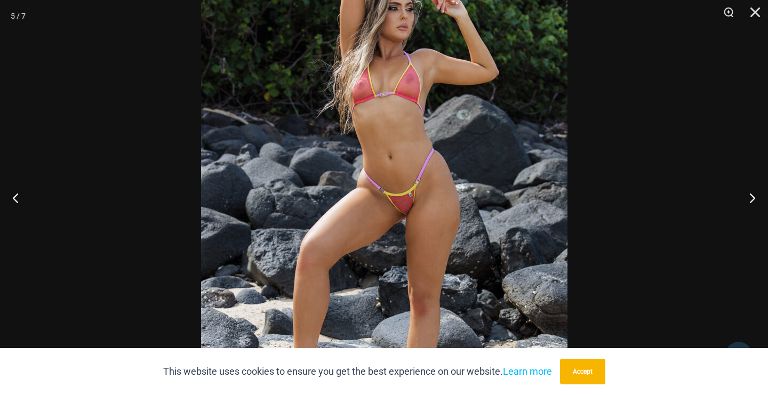
click at [396, 198] on img at bounding box center [384, 198] width 367 height 550
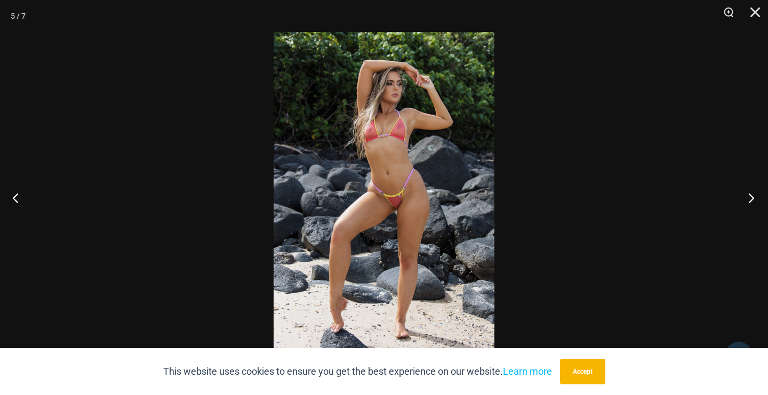
click at [750, 196] on button "Next" at bounding box center [748, 197] width 40 height 53
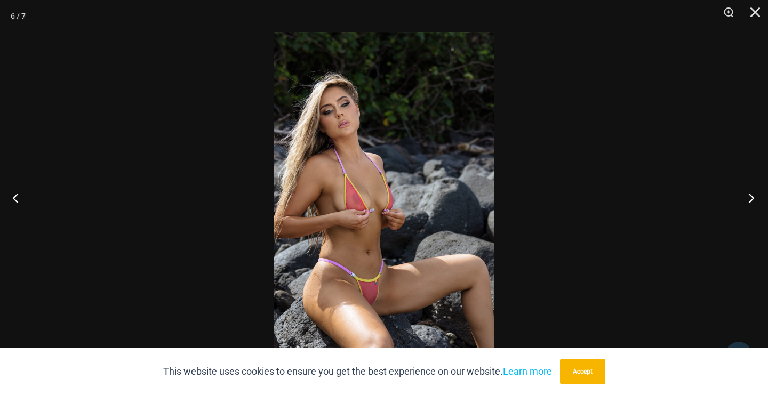
click at [750, 196] on button "Next" at bounding box center [748, 197] width 40 height 53
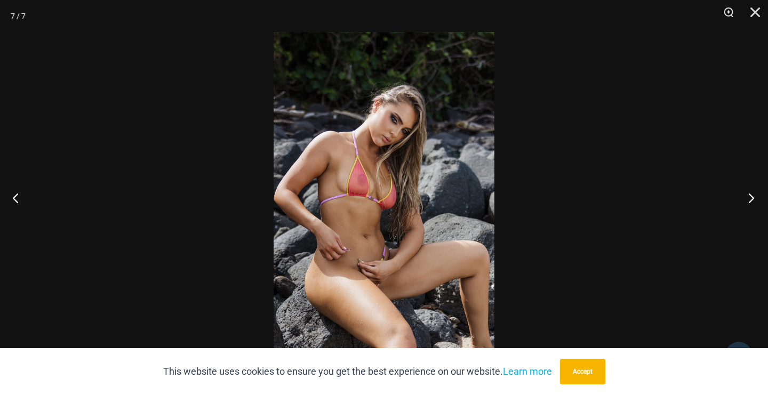
click at [750, 196] on button "Next" at bounding box center [748, 197] width 40 height 53
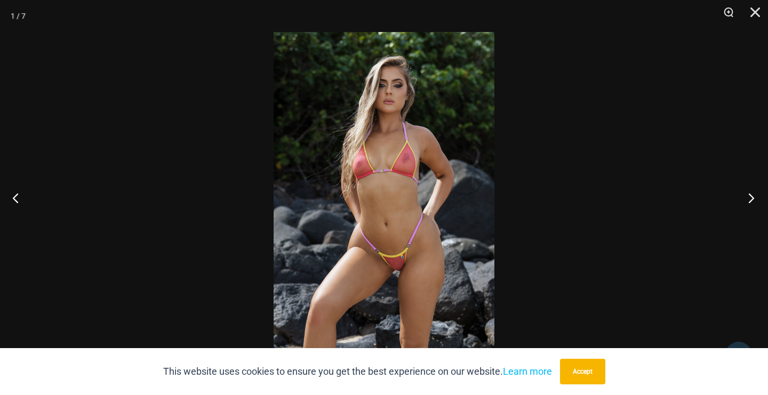
click at [750, 196] on button "Next" at bounding box center [748, 197] width 40 height 53
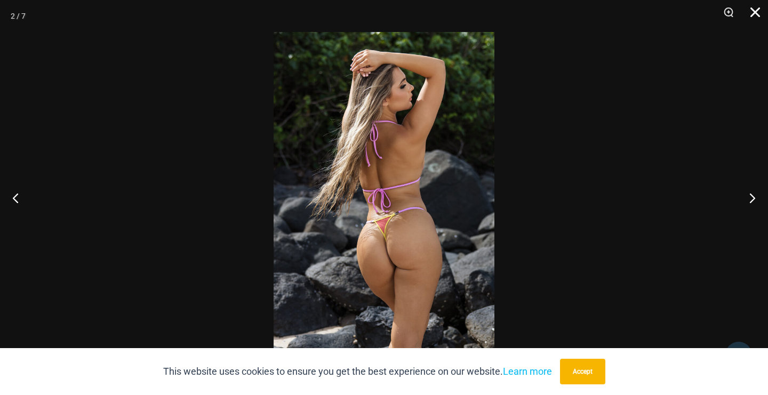
click at [752, 13] on button "Close" at bounding box center [751, 16] width 27 height 32
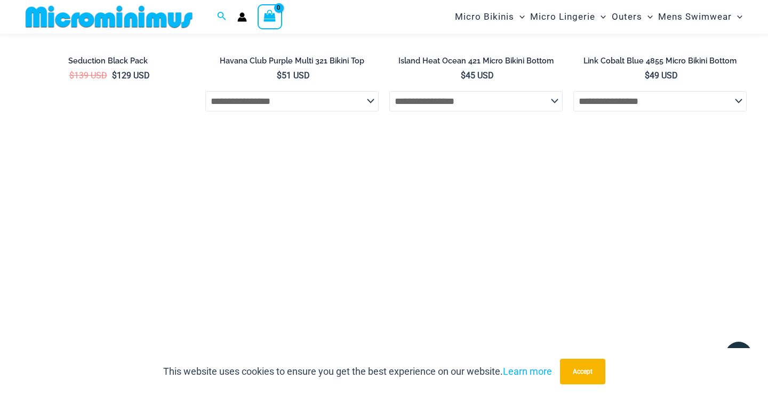
scroll to position [1677, 0]
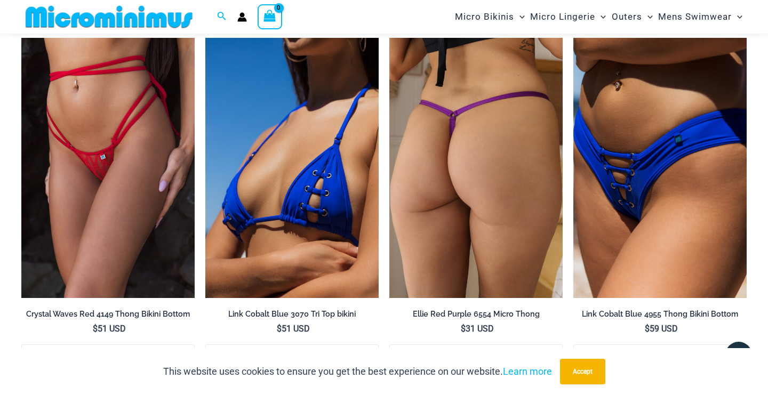
click at [460, 216] on img at bounding box center [475, 168] width 173 height 260
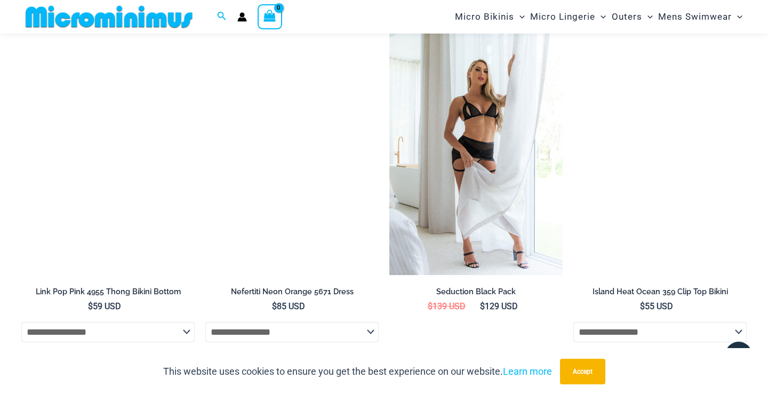
scroll to position [1786, 0]
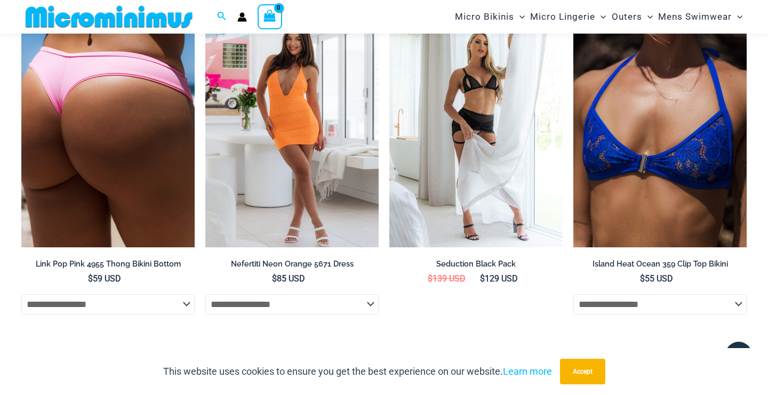
click at [80, 163] on img at bounding box center [107, 118] width 173 height 260
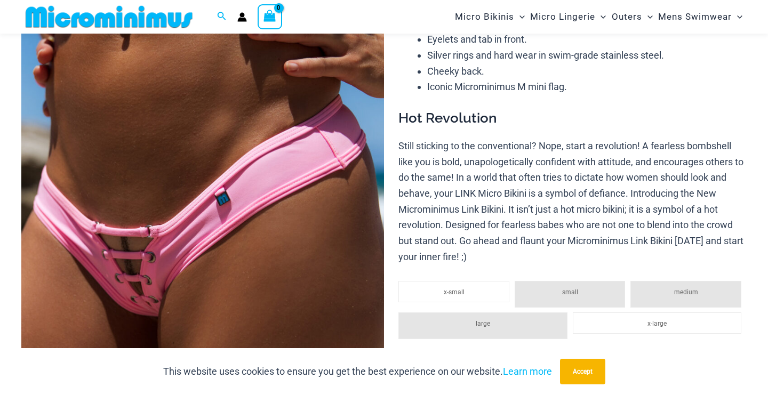
drag, startPoint x: 0, startPoint y: 0, endPoint x: 202, endPoint y: 229, distance: 305.1
click at [202, 229] on img at bounding box center [202, 215] width 363 height 544
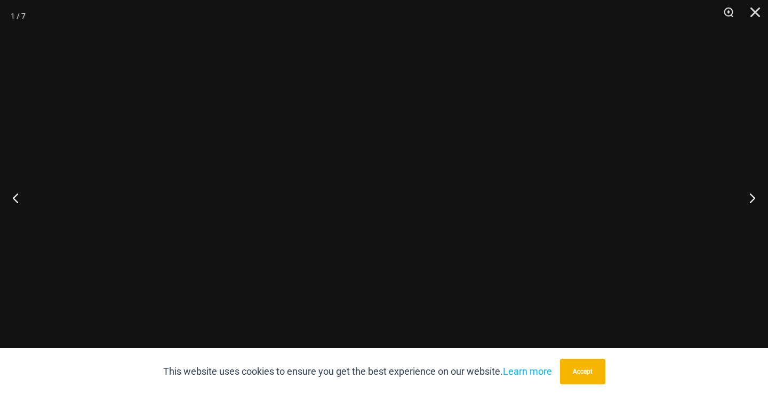
click at [458, 234] on img at bounding box center [384, 197] width 221 height 331
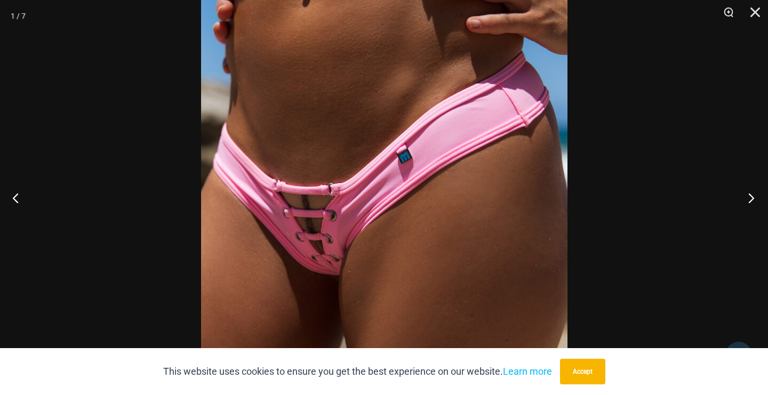
click at [751, 198] on button "Next" at bounding box center [748, 197] width 40 height 53
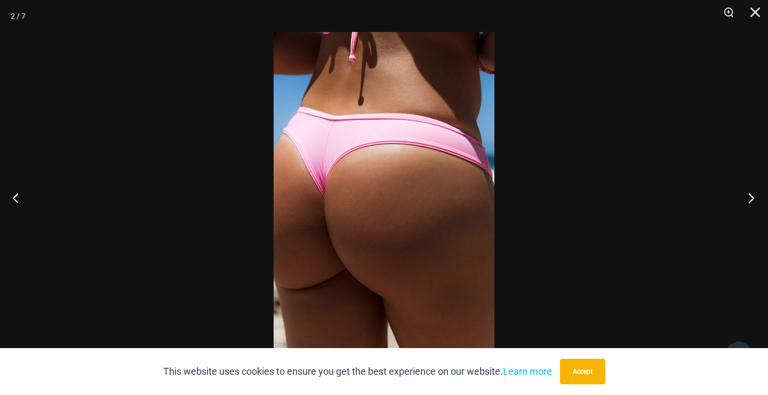
click at [751, 198] on button "Next" at bounding box center [748, 197] width 40 height 53
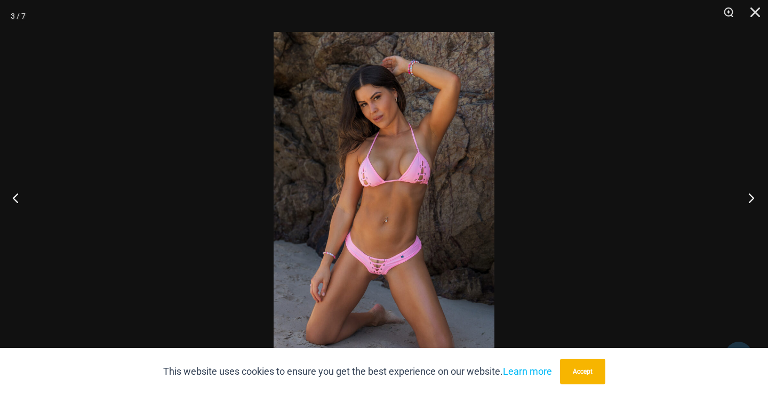
click at [751, 198] on button "Next" at bounding box center [748, 197] width 40 height 53
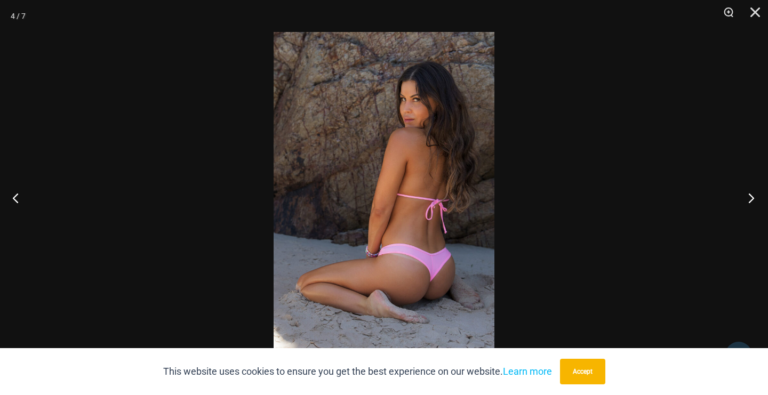
click at [751, 198] on button "Next" at bounding box center [748, 197] width 40 height 53
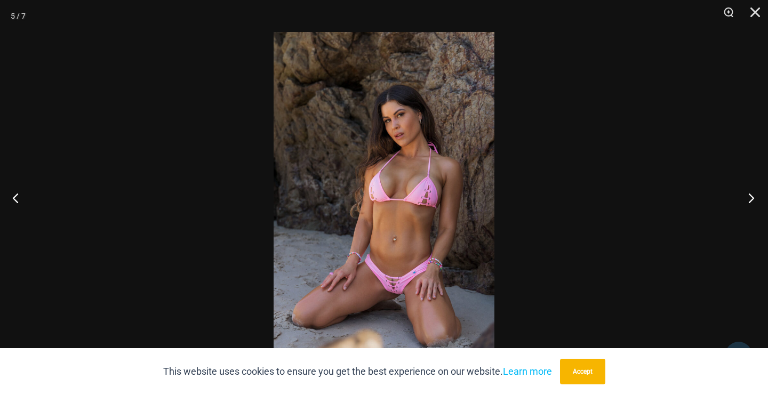
click at [751, 198] on button "Next" at bounding box center [748, 197] width 40 height 53
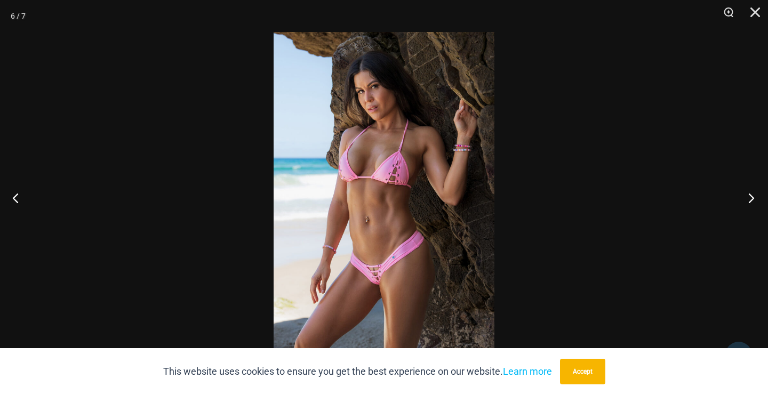
click at [751, 198] on button "Next" at bounding box center [748, 197] width 40 height 53
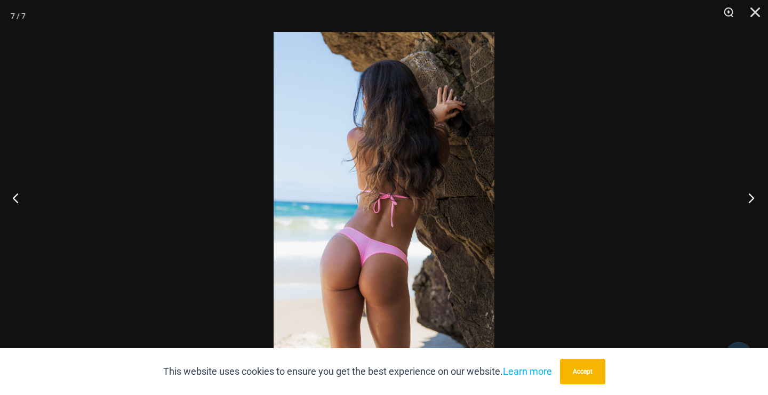
click at [751, 198] on button "Next" at bounding box center [748, 197] width 40 height 53
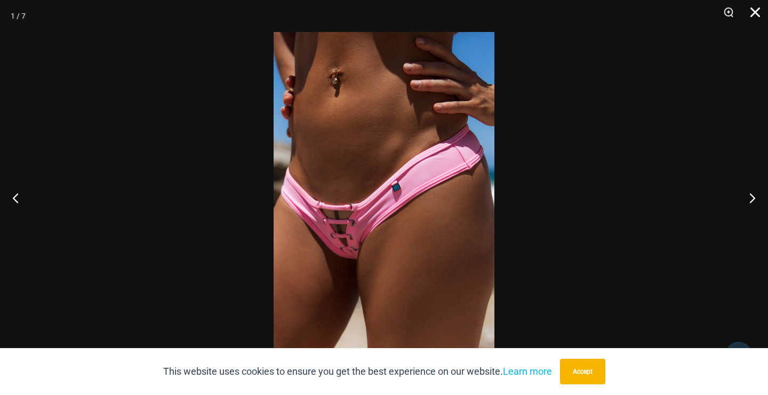
click at [756, 8] on button "Close" at bounding box center [751, 16] width 27 height 32
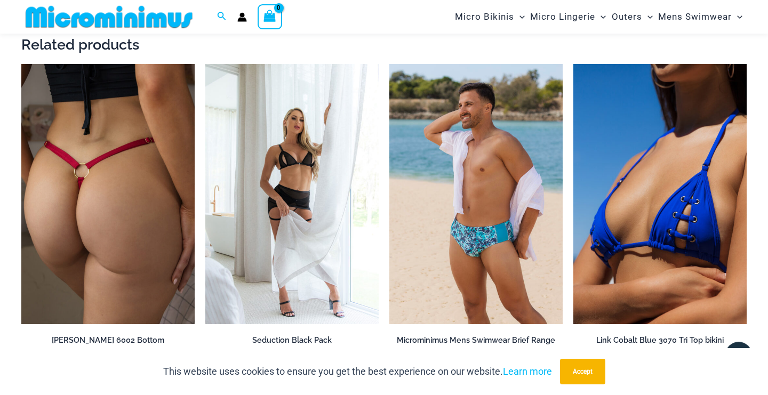
scroll to position [2004, 0]
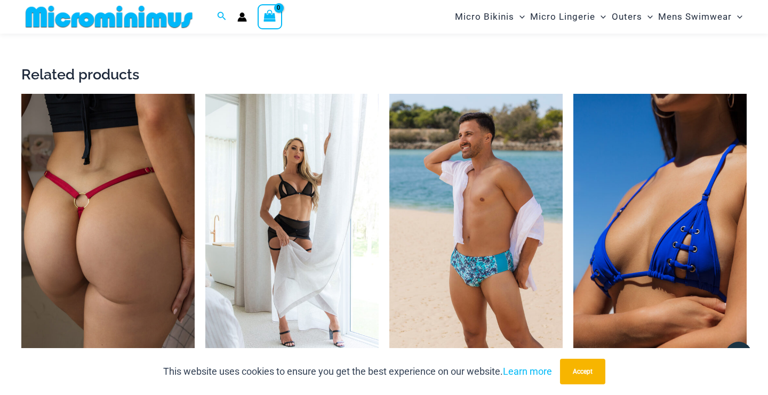
click at [112, 216] on img at bounding box center [107, 224] width 173 height 260
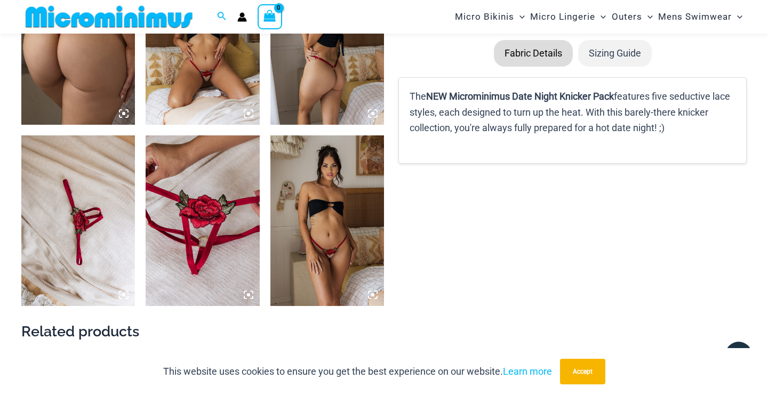
scroll to position [589, 0]
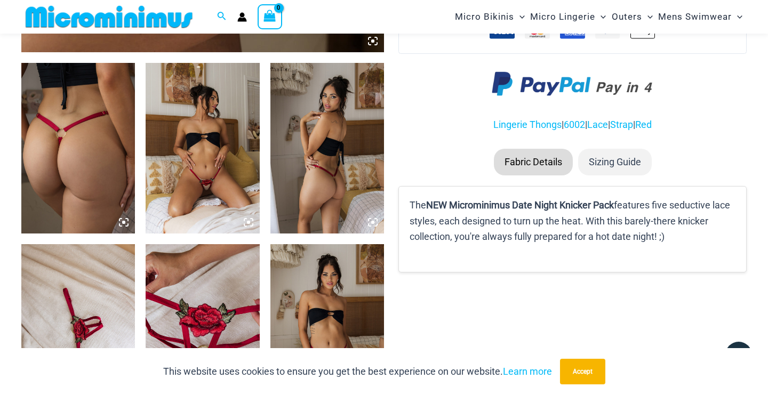
click at [201, 179] on img at bounding box center [203, 148] width 114 height 171
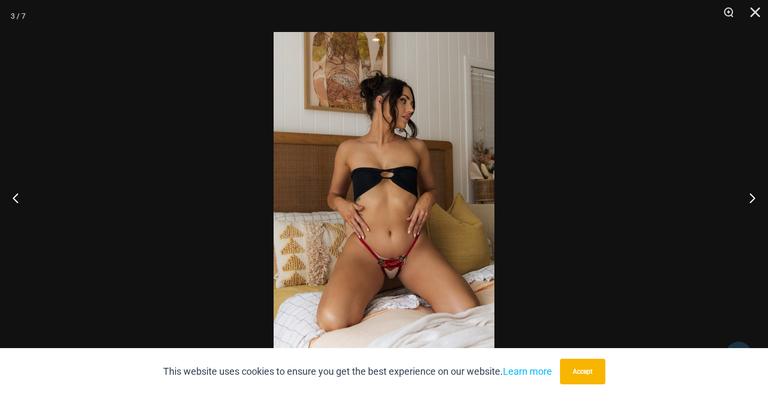
click at [368, 232] on img at bounding box center [384, 197] width 221 height 331
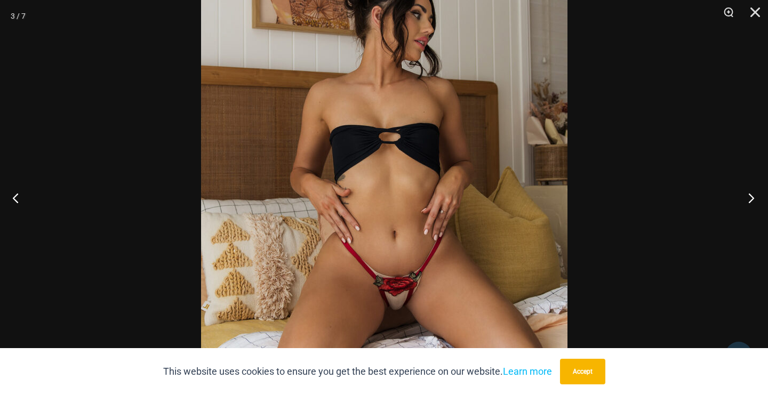
click at [752, 194] on button "Next" at bounding box center [748, 197] width 40 height 53
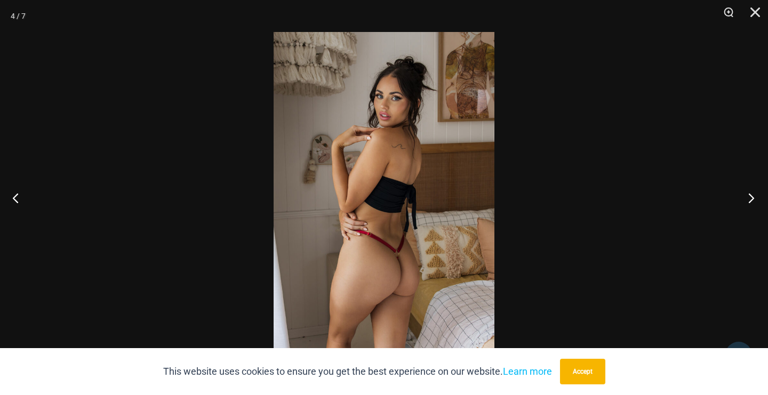
click at [752, 194] on button "Next" at bounding box center [748, 197] width 40 height 53
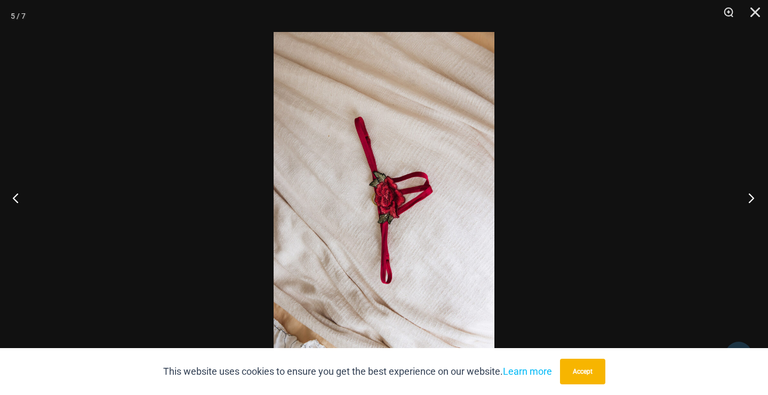
click at [752, 194] on button "Next" at bounding box center [748, 197] width 40 height 53
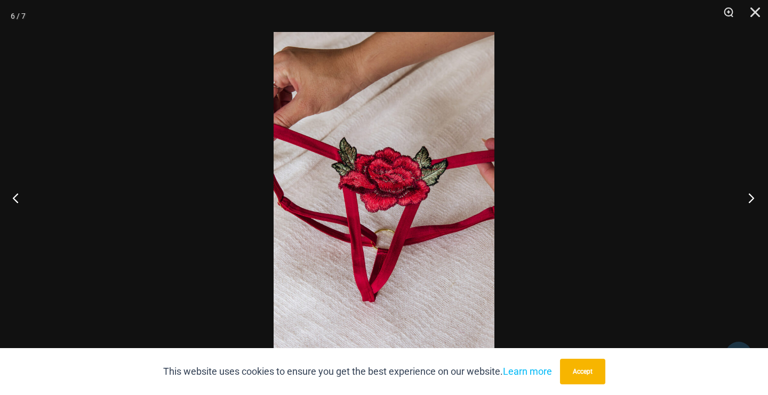
click at [752, 194] on button "Next" at bounding box center [748, 197] width 40 height 53
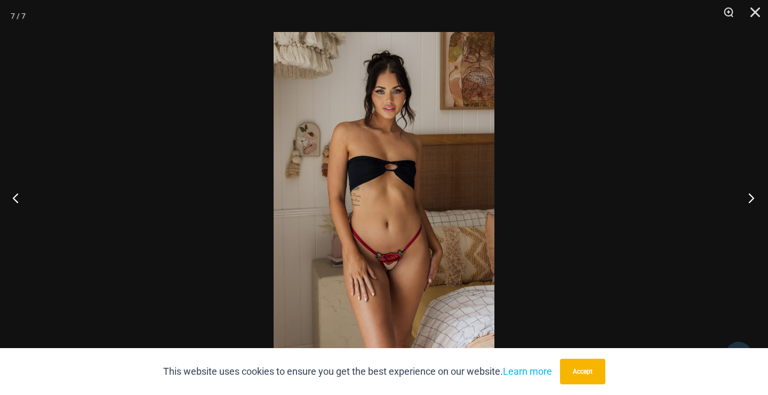
click at [752, 195] on button "Next" at bounding box center [748, 197] width 40 height 53
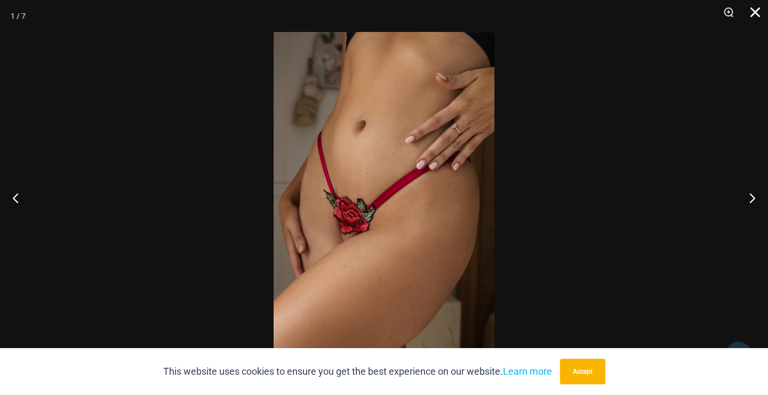
click at [757, 10] on button "Close" at bounding box center [751, 16] width 27 height 32
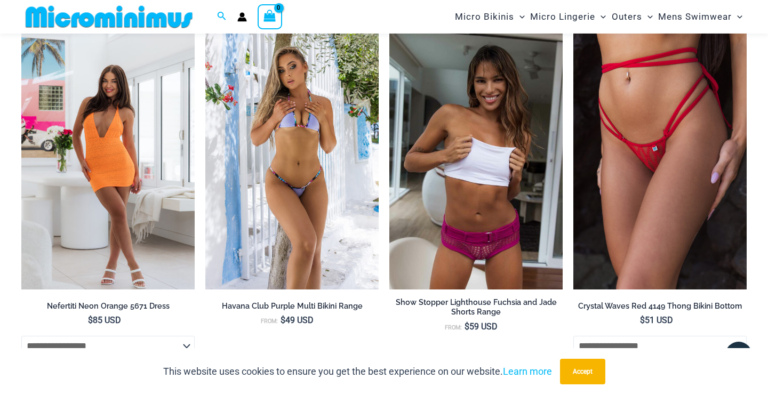
scroll to position [1405, 0]
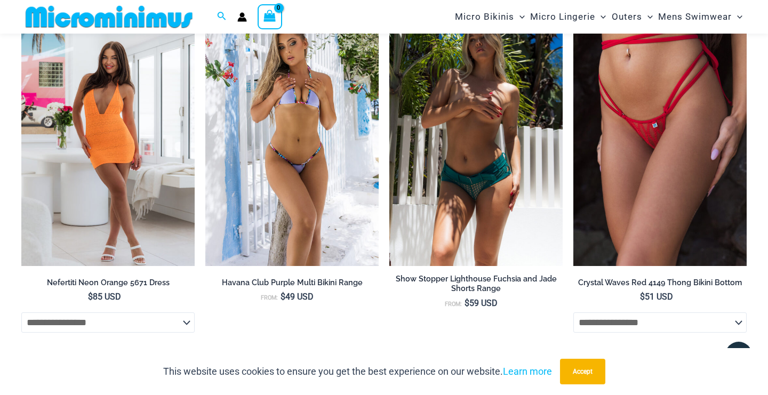
click at [459, 195] on img at bounding box center [475, 136] width 173 height 260
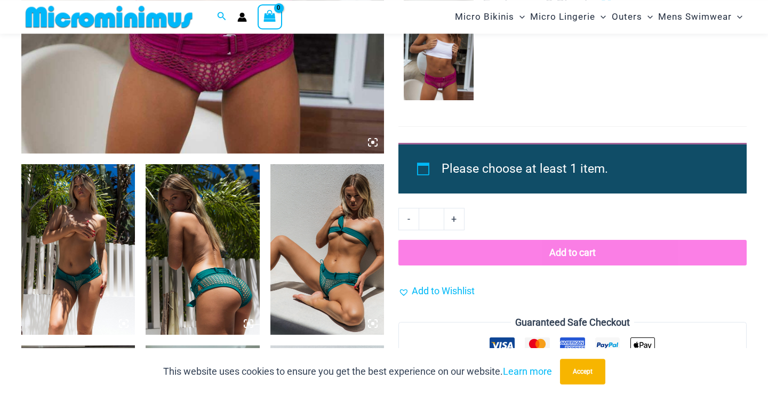
scroll to position [535, 0]
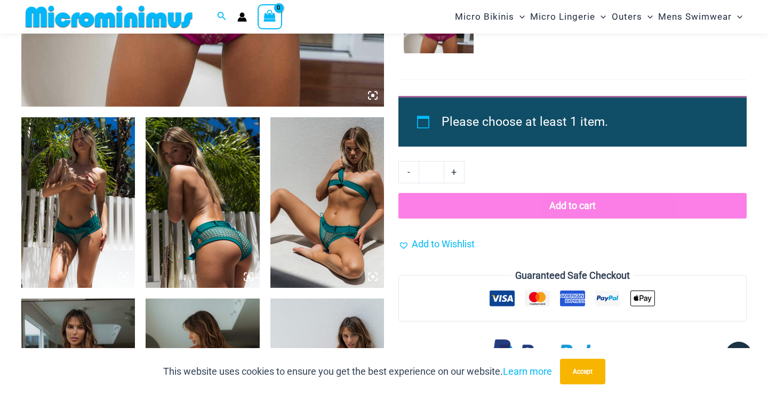
click at [323, 225] on img at bounding box center [327, 202] width 114 height 171
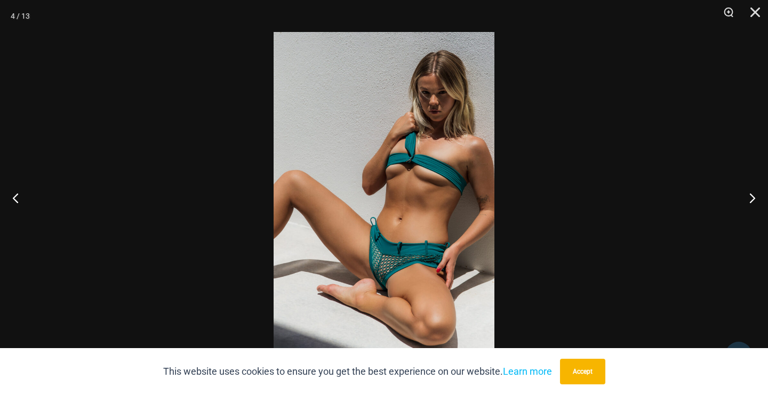
click at [323, 225] on img at bounding box center [384, 197] width 221 height 331
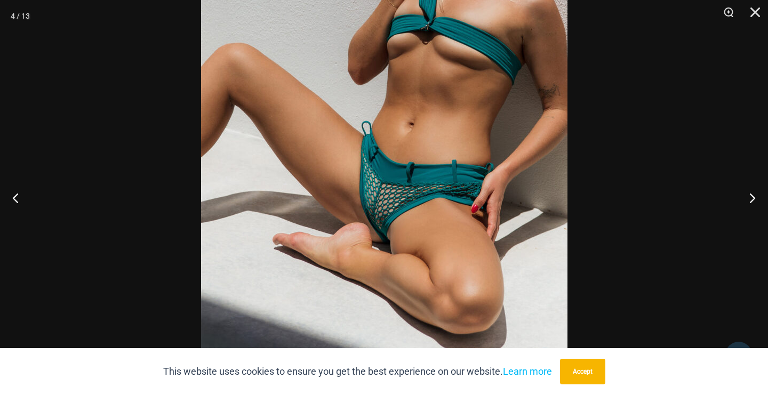
click at [323, 225] on img at bounding box center [384, 89] width 367 height 550
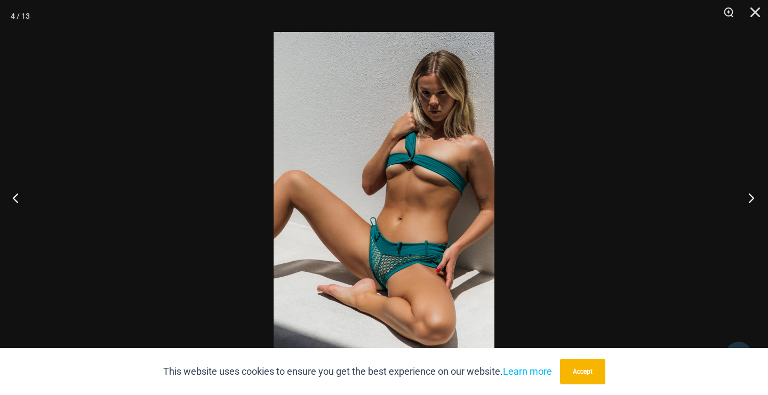
click at [754, 197] on button "Next" at bounding box center [748, 197] width 40 height 53
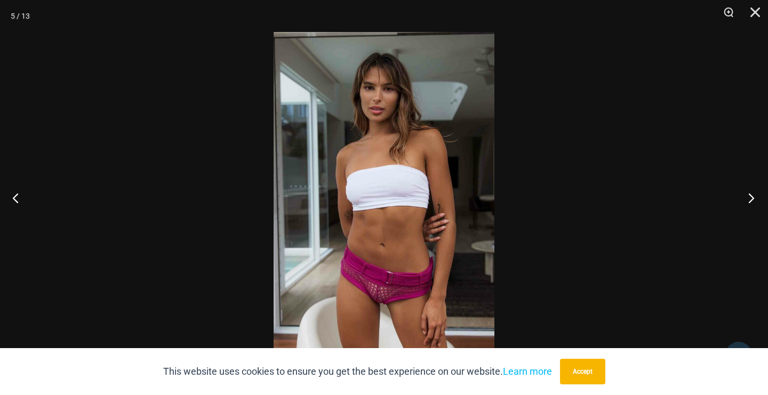
click at [754, 198] on button "Next" at bounding box center [748, 197] width 40 height 53
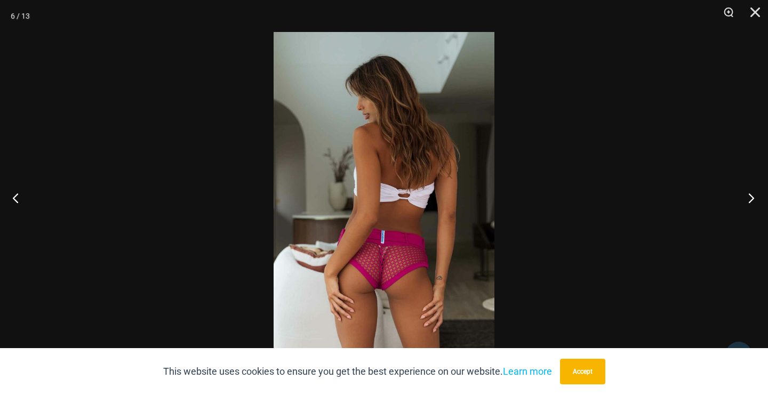
click at [754, 198] on button "Next" at bounding box center [748, 197] width 40 height 53
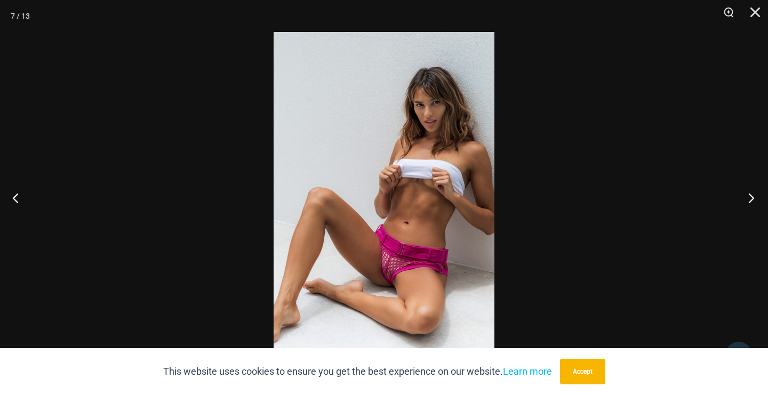
click at [754, 198] on button "Next" at bounding box center [748, 197] width 40 height 53
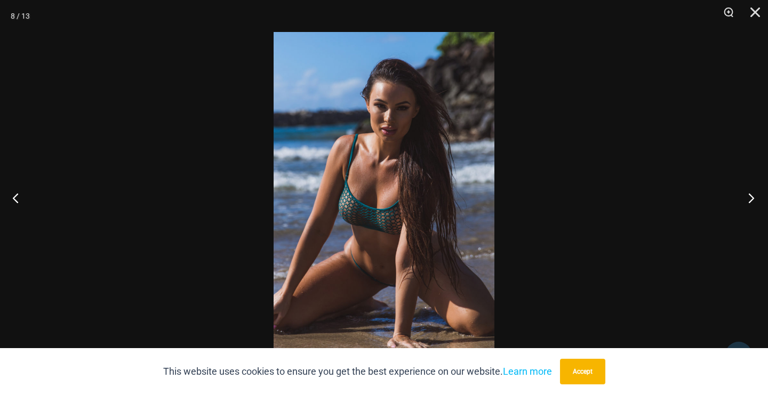
click at [754, 198] on button "Next" at bounding box center [748, 197] width 40 height 53
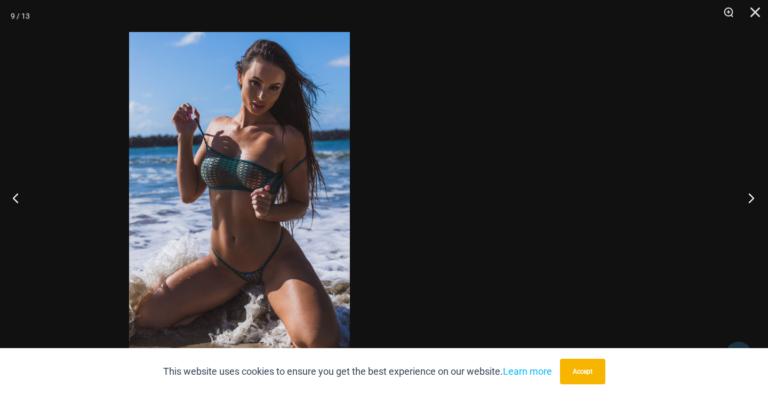
click at [597, 288] on div "9 / 13" at bounding box center [384, 197] width 768 height 395
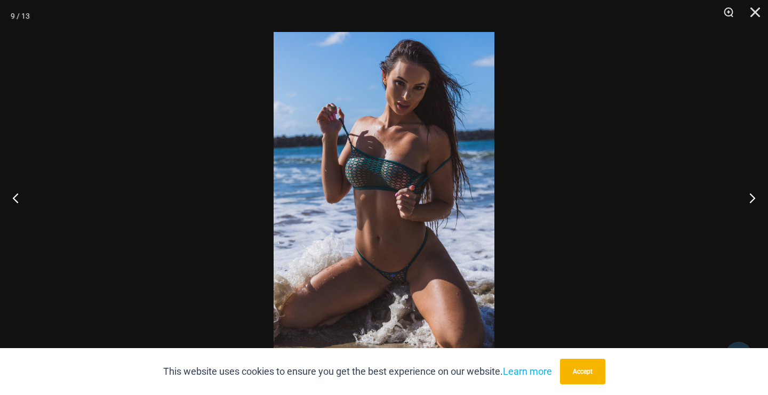
click at [381, 259] on img at bounding box center [384, 197] width 221 height 331
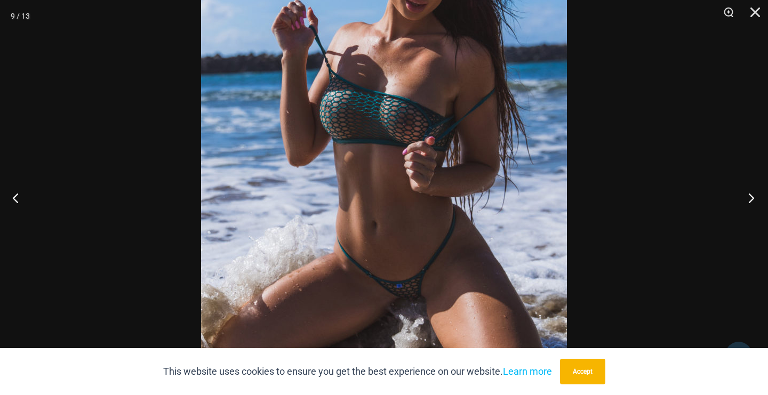
click at [751, 201] on button "Next" at bounding box center [748, 197] width 40 height 53
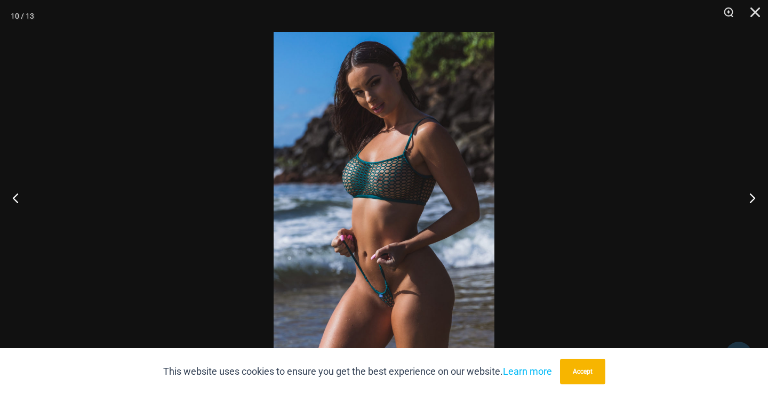
click at [370, 240] on img at bounding box center [384, 197] width 221 height 331
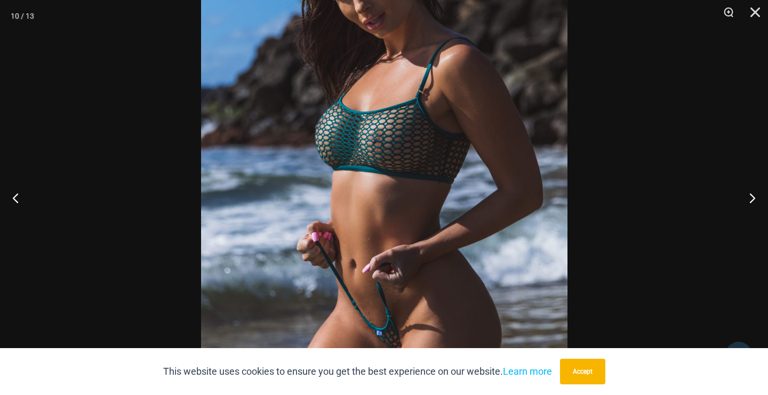
click at [370, 240] on img at bounding box center [384, 170] width 367 height 550
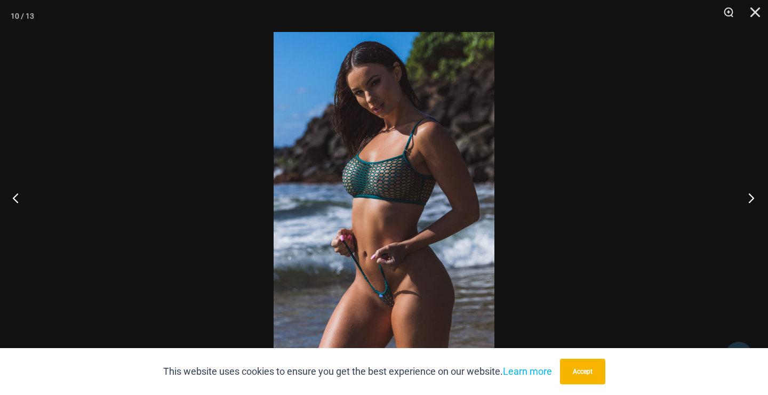
click at [753, 198] on button "Next" at bounding box center [748, 197] width 40 height 53
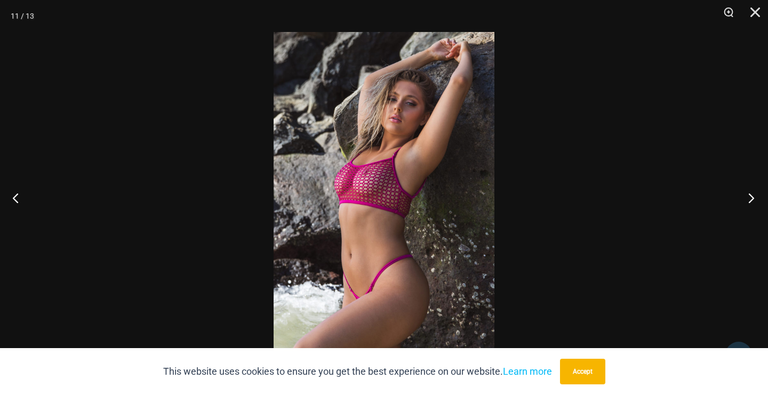
click at [753, 198] on button "Next" at bounding box center [748, 197] width 40 height 53
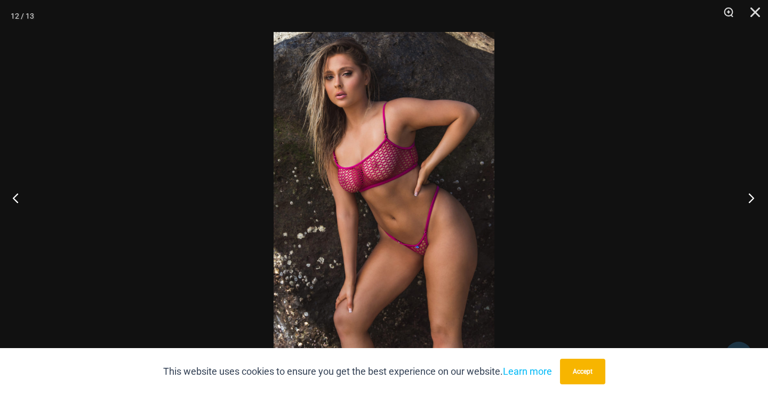
click at [753, 198] on button "Next" at bounding box center [748, 197] width 40 height 53
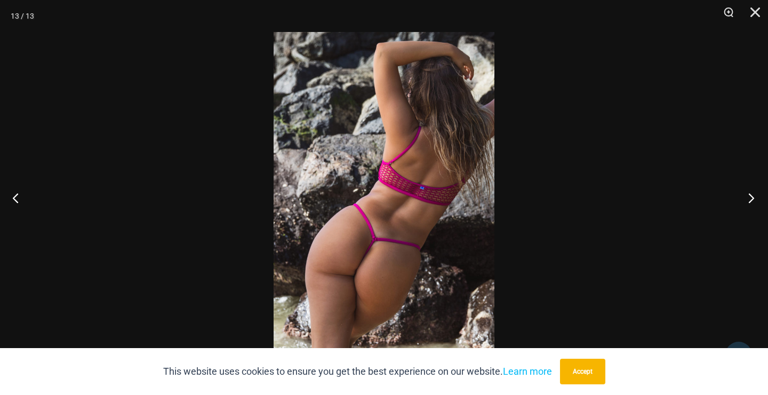
click at [753, 198] on button "Next" at bounding box center [748, 197] width 40 height 53
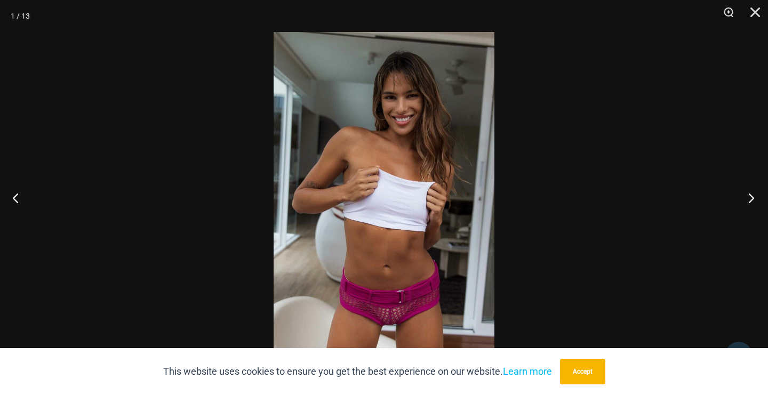
click at [753, 198] on button "Next" at bounding box center [748, 197] width 40 height 53
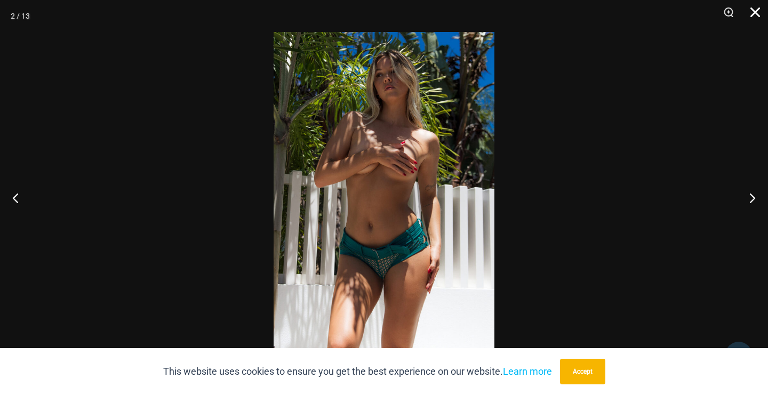
click at [755, 7] on button "Close" at bounding box center [751, 16] width 27 height 32
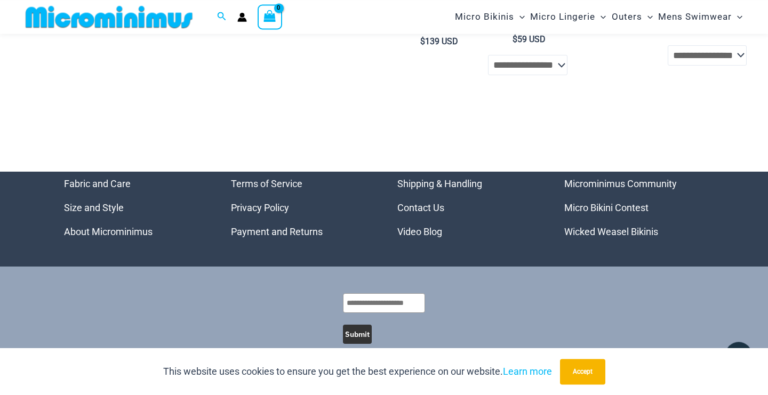
scroll to position [2258, 0]
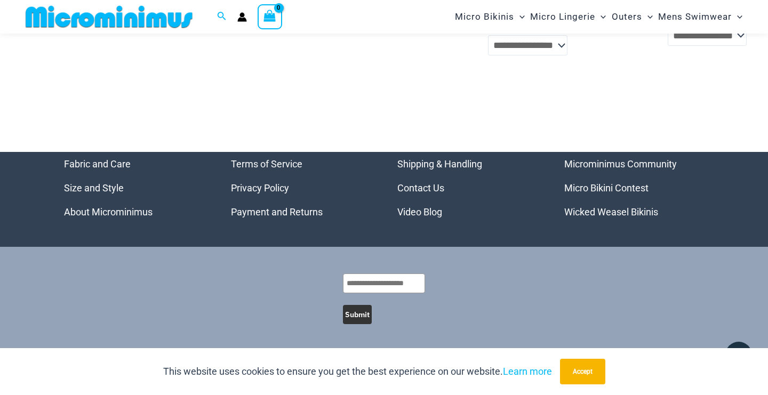
click at [616, 212] on link "Wicked Weasel Bikinis" at bounding box center [611, 211] width 94 height 11
